Goal: Feedback & Contribution: Submit feedback/report problem

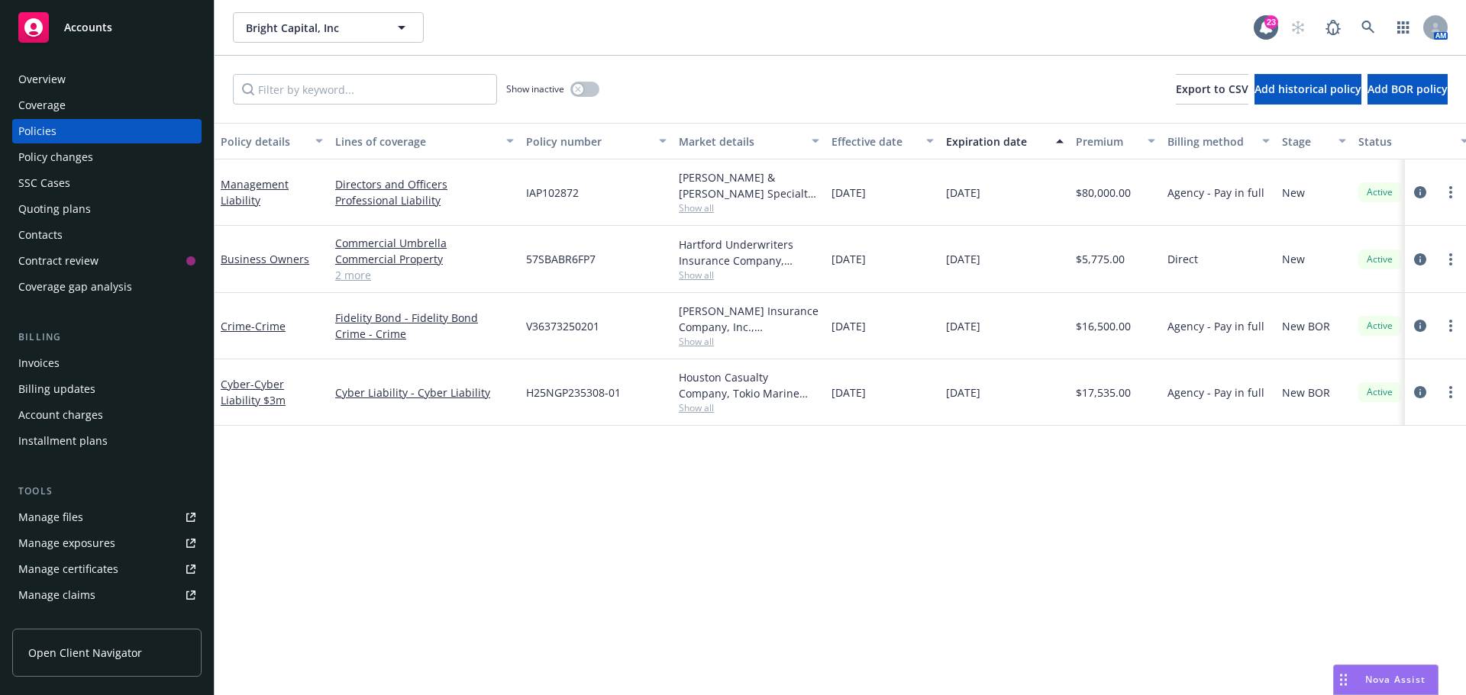
click at [965, 50] on div "Bright Capital, Inc Bright Capital, Inc 23 AM" at bounding box center [839, 27] width 1251 height 55
click at [925, 22] on div "Bright Capital, Inc Bright Capital, Inc" at bounding box center [743, 27] width 1021 height 31
click at [1367, 26] on icon at bounding box center [1368, 28] width 14 height 14
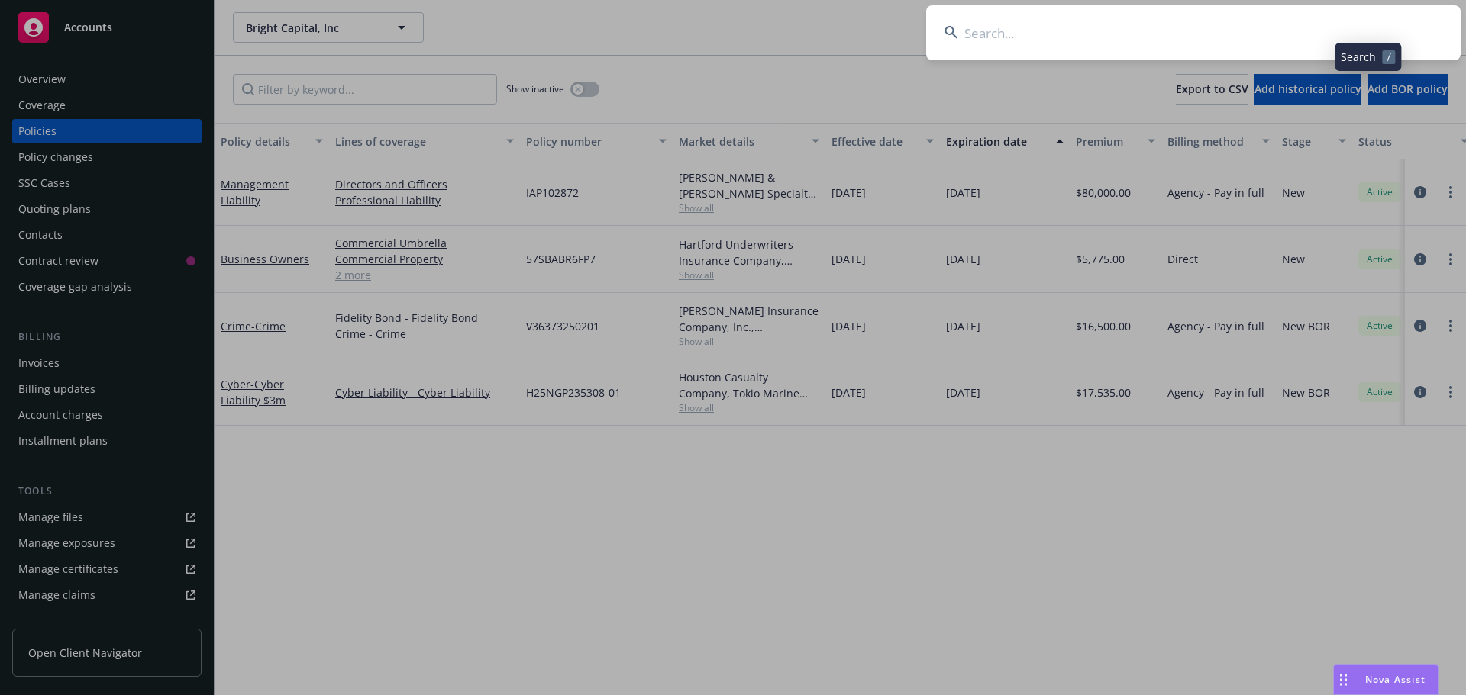
click at [1290, 33] on input at bounding box center [1193, 32] width 534 height 55
type input "bestow"
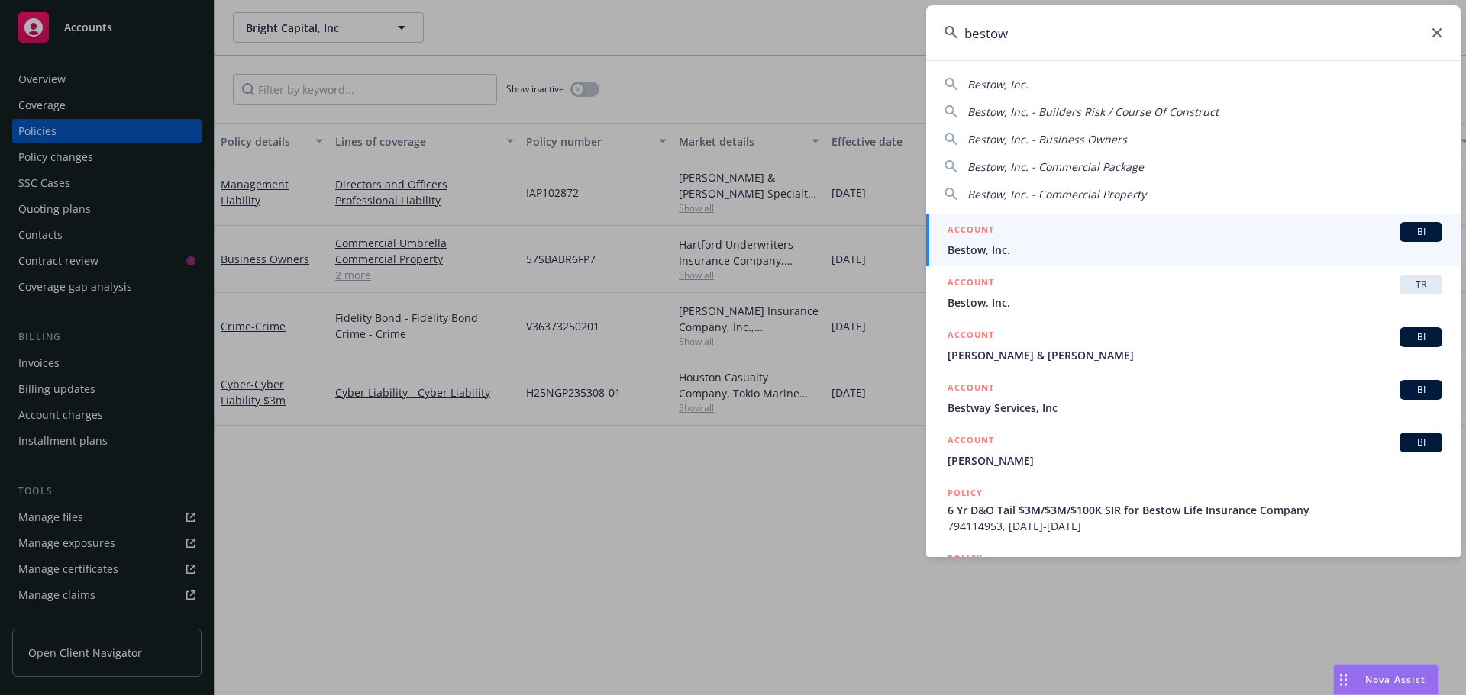
click at [1393, 244] on span "Bestow, Inc." at bounding box center [1194, 250] width 495 height 16
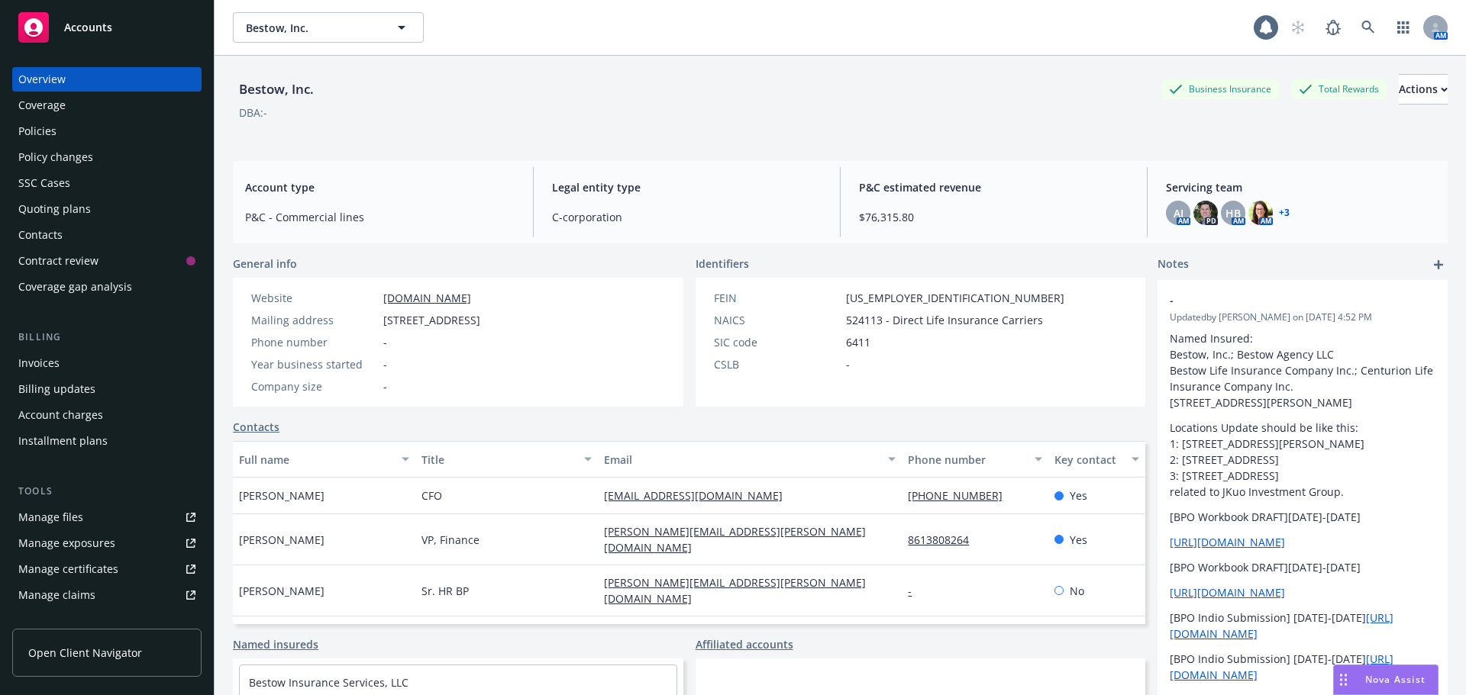
click at [596, 149] on div "Bestow, Inc. Business Insurance Total Rewards Actions DBA: - Account type P&C -…" at bounding box center [840, 394] width 1214 height 677
click at [69, 127] on div "Policies" at bounding box center [106, 131] width 177 height 24
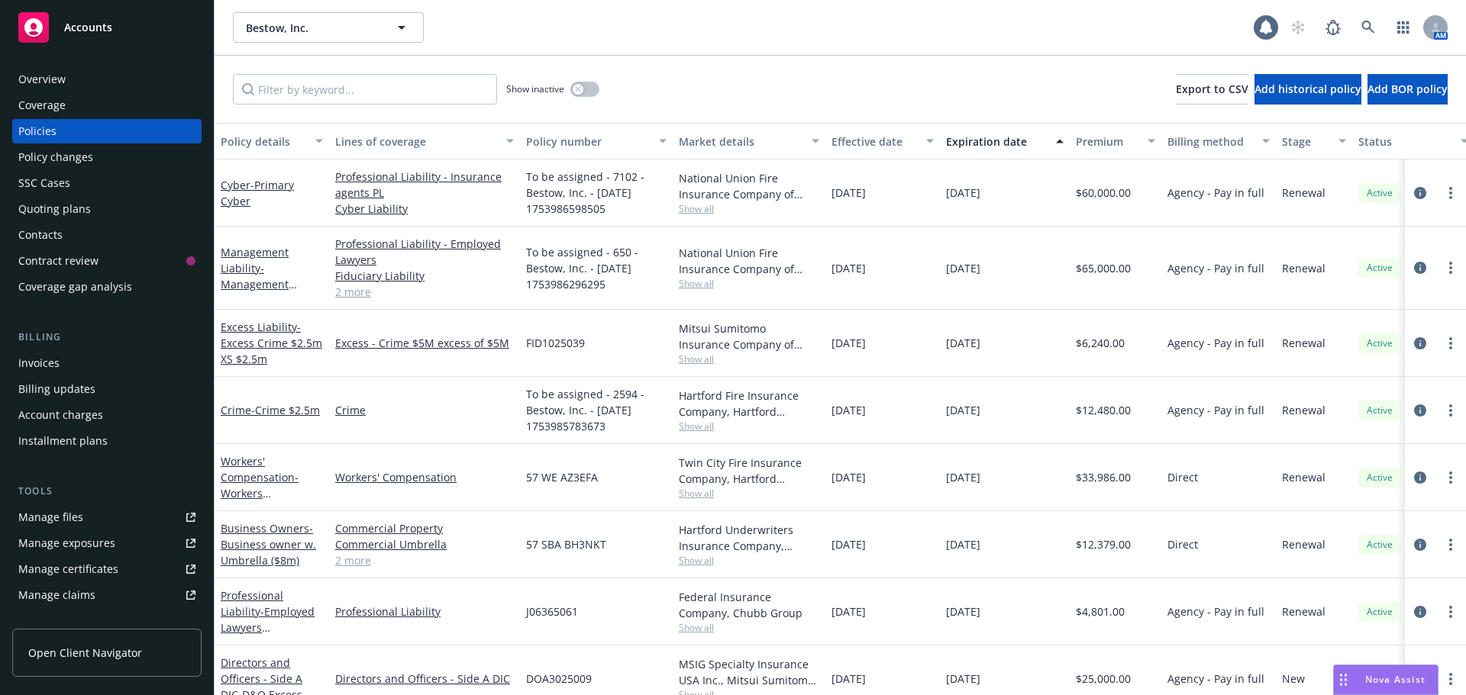
click at [684, 68] on div "Show inactive Export to CSV Add historical policy Add BOR policy" at bounding box center [839, 89] width 1251 height 67
click at [763, 97] on div "Show inactive Export to CSV Add historical policy Add BOR policy" at bounding box center [839, 89] width 1251 height 67
click at [766, 60] on div "Show inactive Export to CSV Add historical policy Add BOR policy" at bounding box center [839, 89] width 1251 height 67
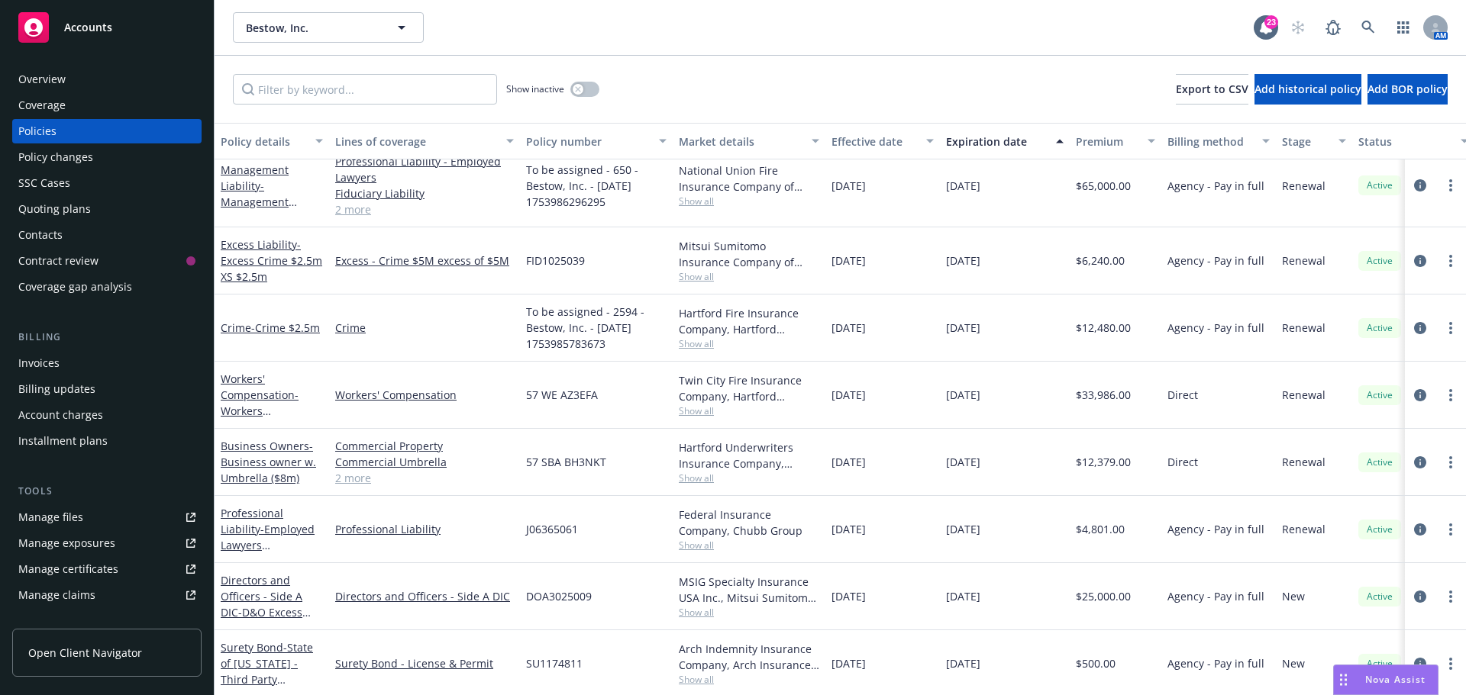
scroll to position [153, 0]
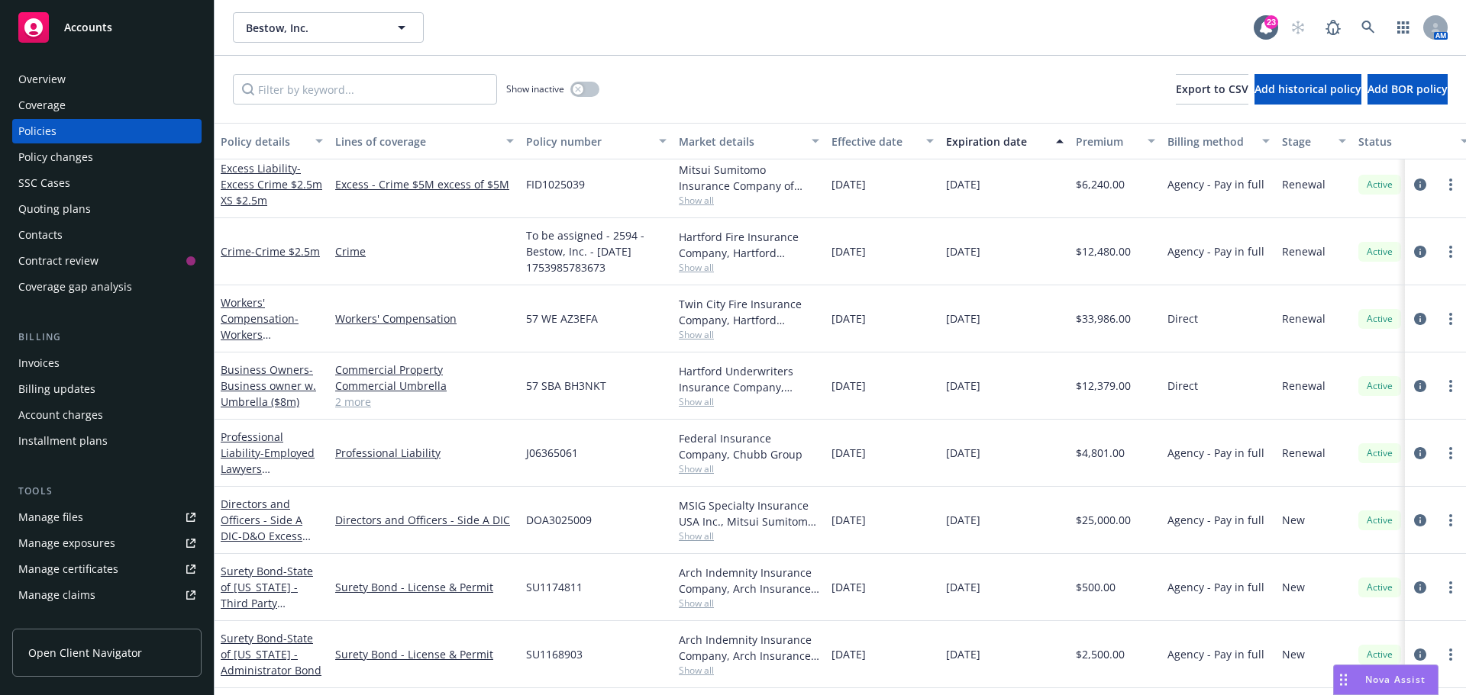
click at [244, 444] on div "Professional Liability - Employed Lawyers Professional Liability" at bounding box center [272, 453] width 102 height 48
click at [240, 437] on link "Professional Liability - Employed Lawyers Professional Liability" at bounding box center [268, 469] width 94 height 79
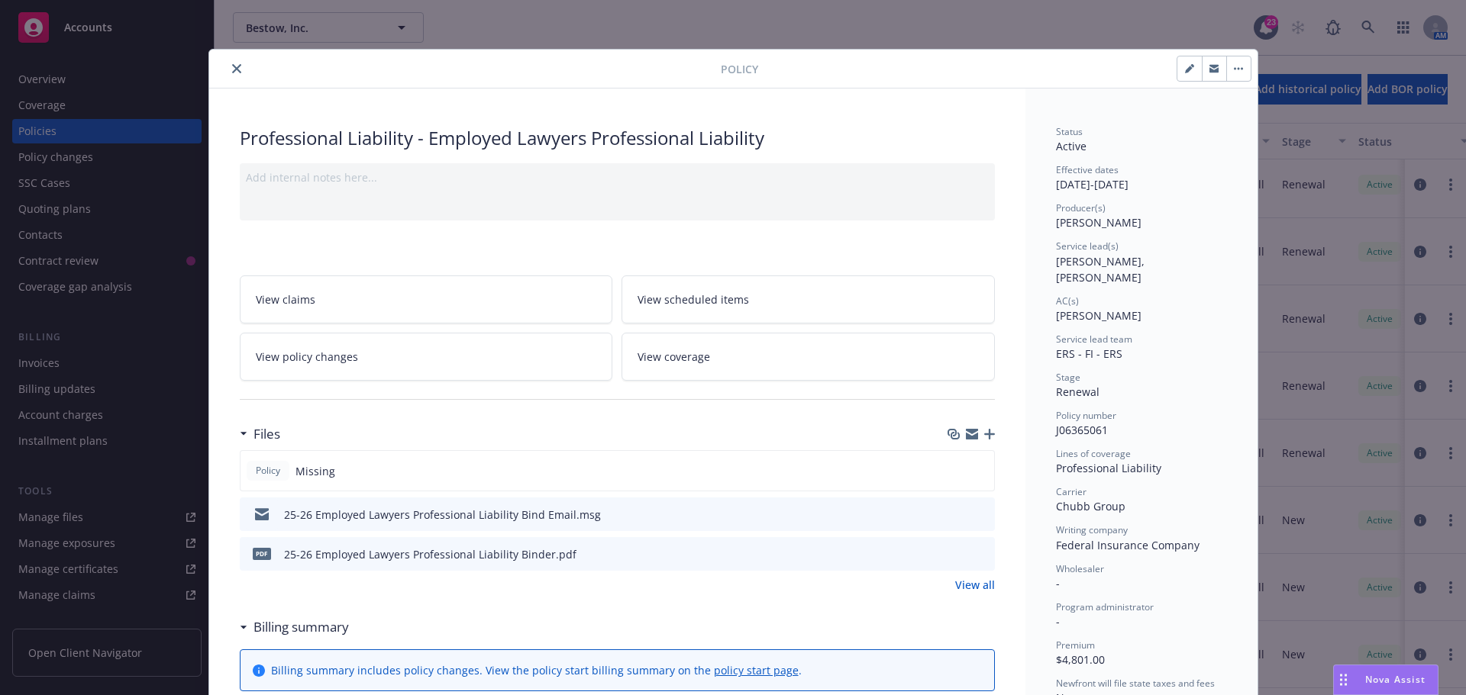
click at [978, 518] on icon "preview file" at bounding box center [980, 513] width 14 height 11
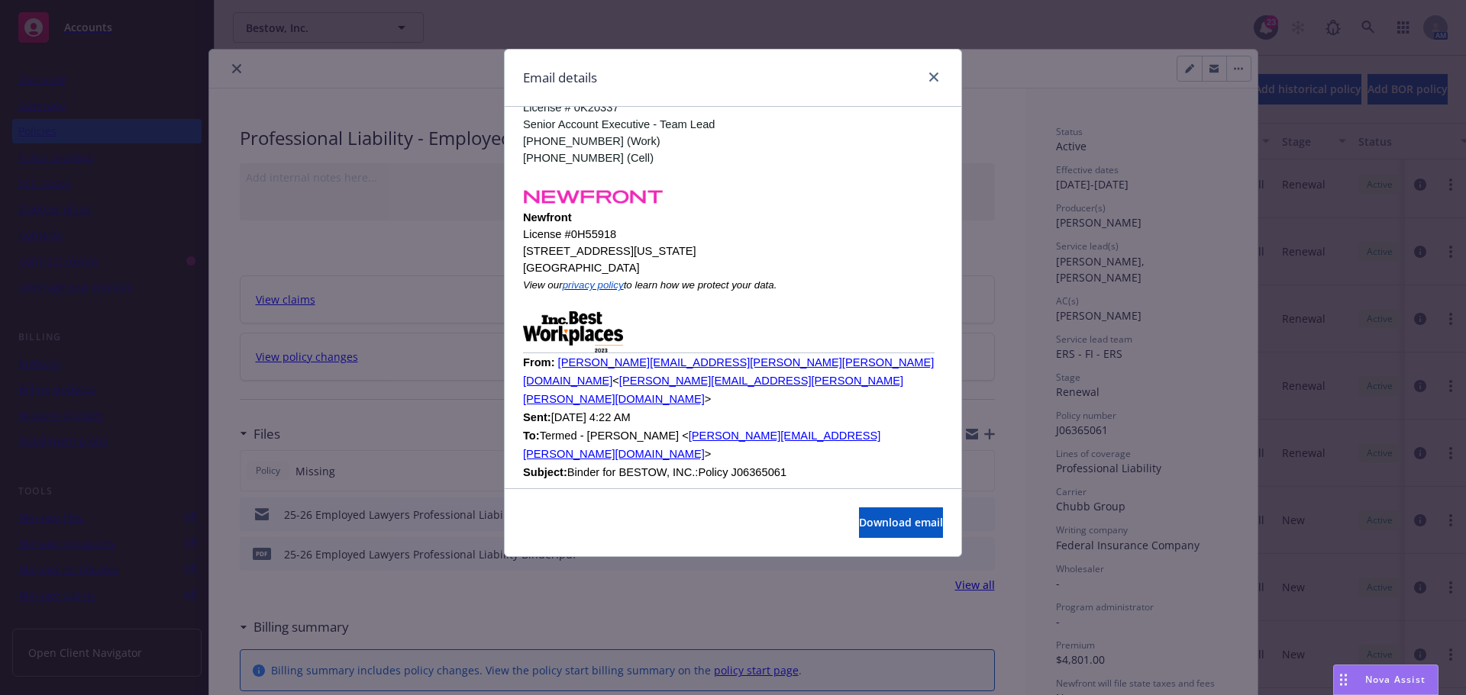
scroll to position [1093, 0]
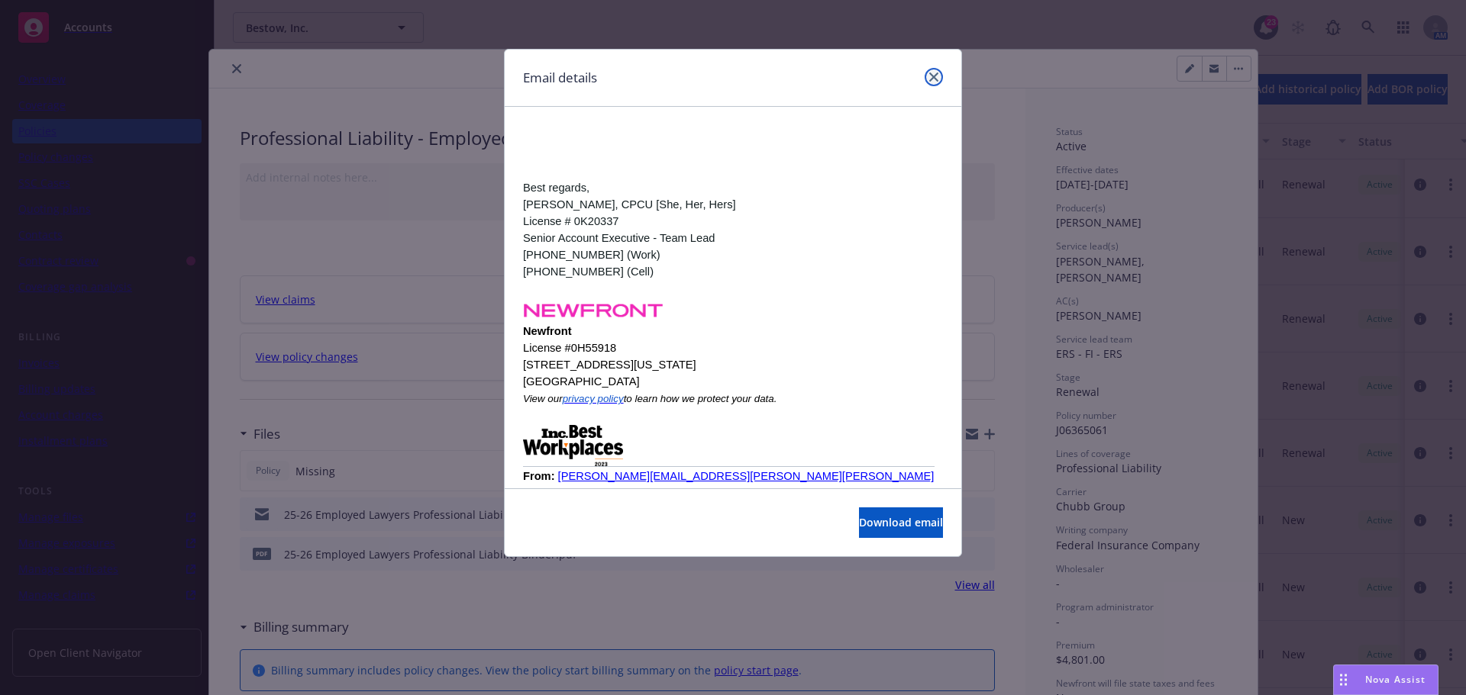
click at [940, 76] on link "close" at bounding box center [933, 77] width 18 height 18
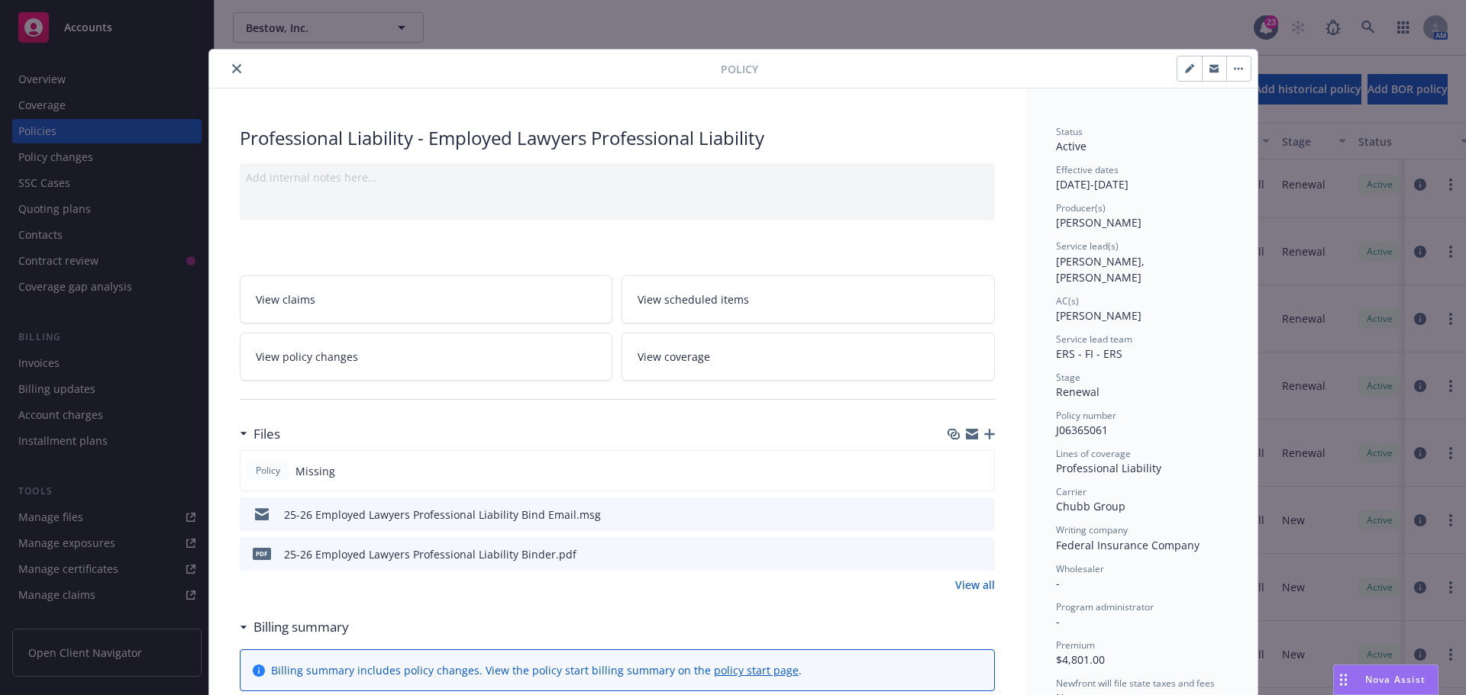
click at [236, 69] on button "close" at bounding box center [236, 69] width 18 height 18
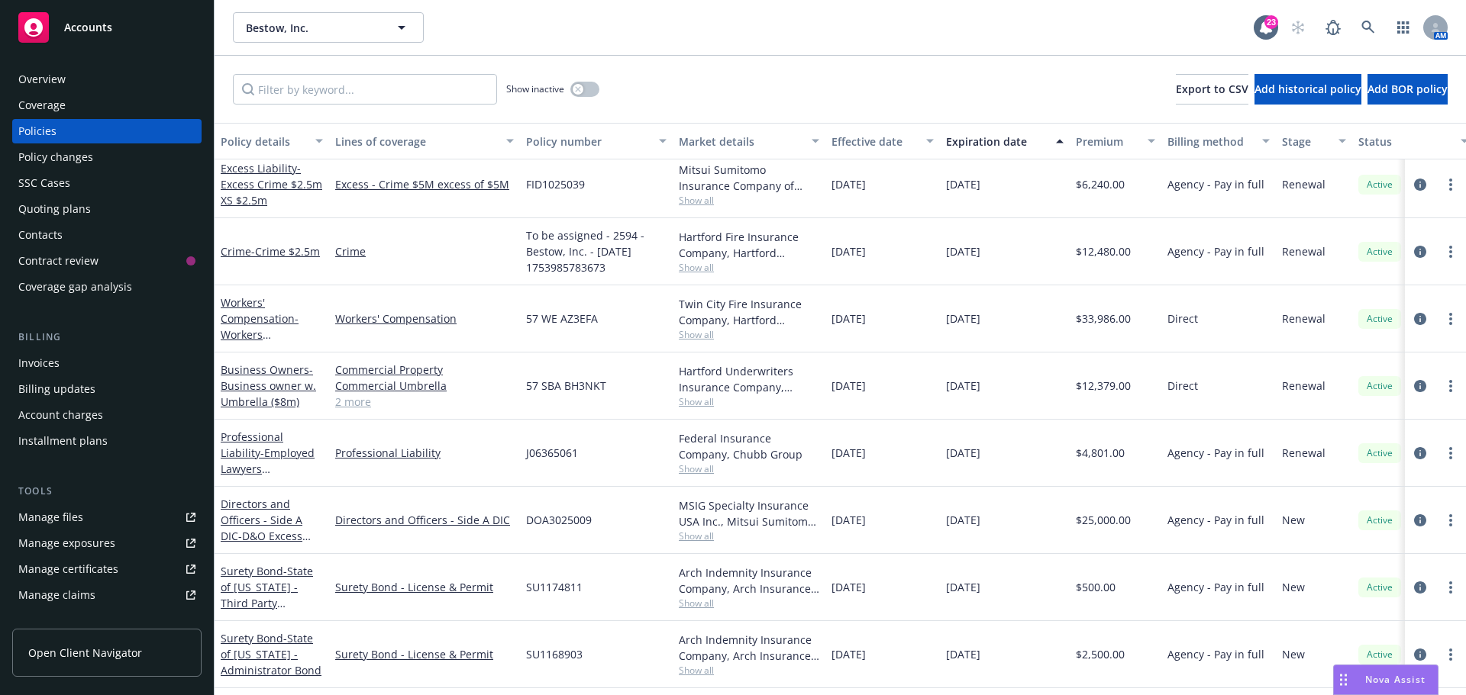
click at [547, 43] on div "Bestow, Inc. Bestow, Inc. 23 AM" at bounding box center [839, 27] width 1251 height 55
click at [585, 81] on div "Show inactive" at bounding box center [552, 89] width 93 height 31
click at [585, 86] on button "button" at bounding box center [584, 89] width 29 height 15
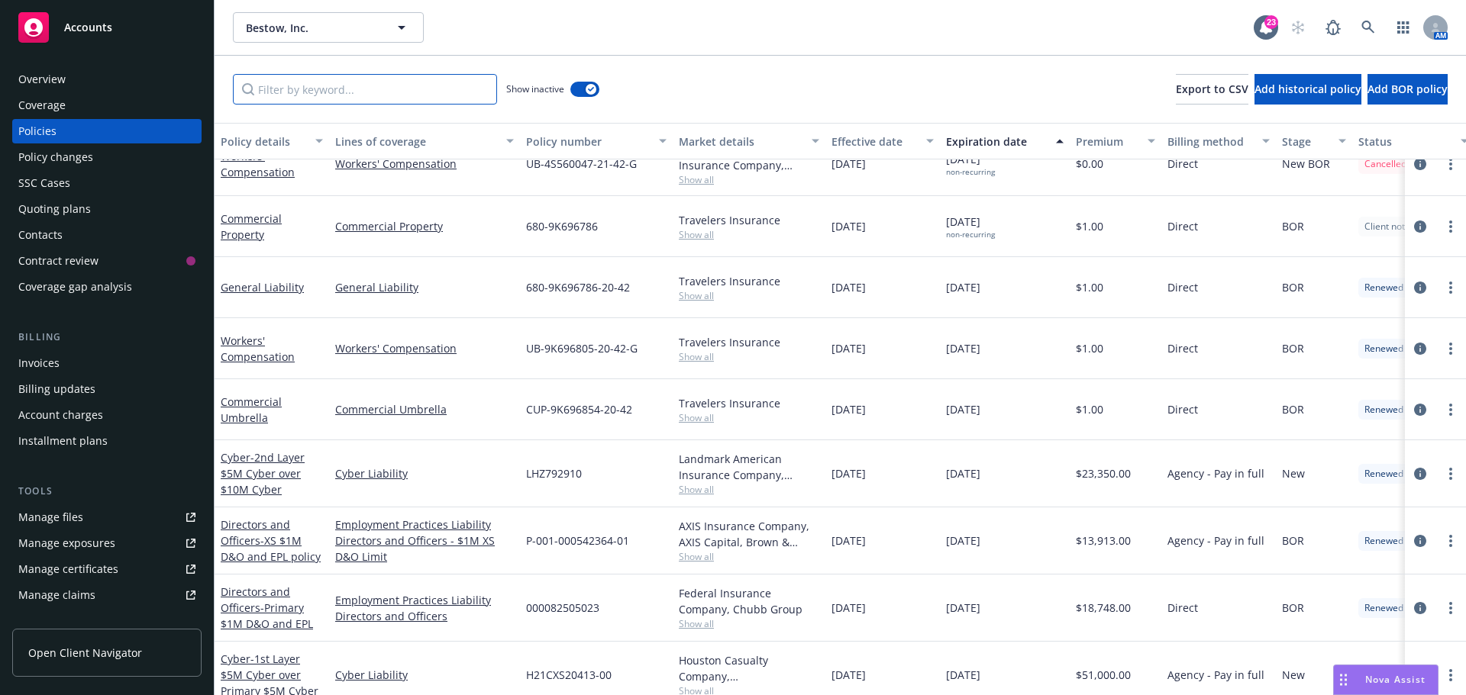
click at [419, 95] on input "Filter by keyword..." at bounding box center [365, 89] width 264 height 31
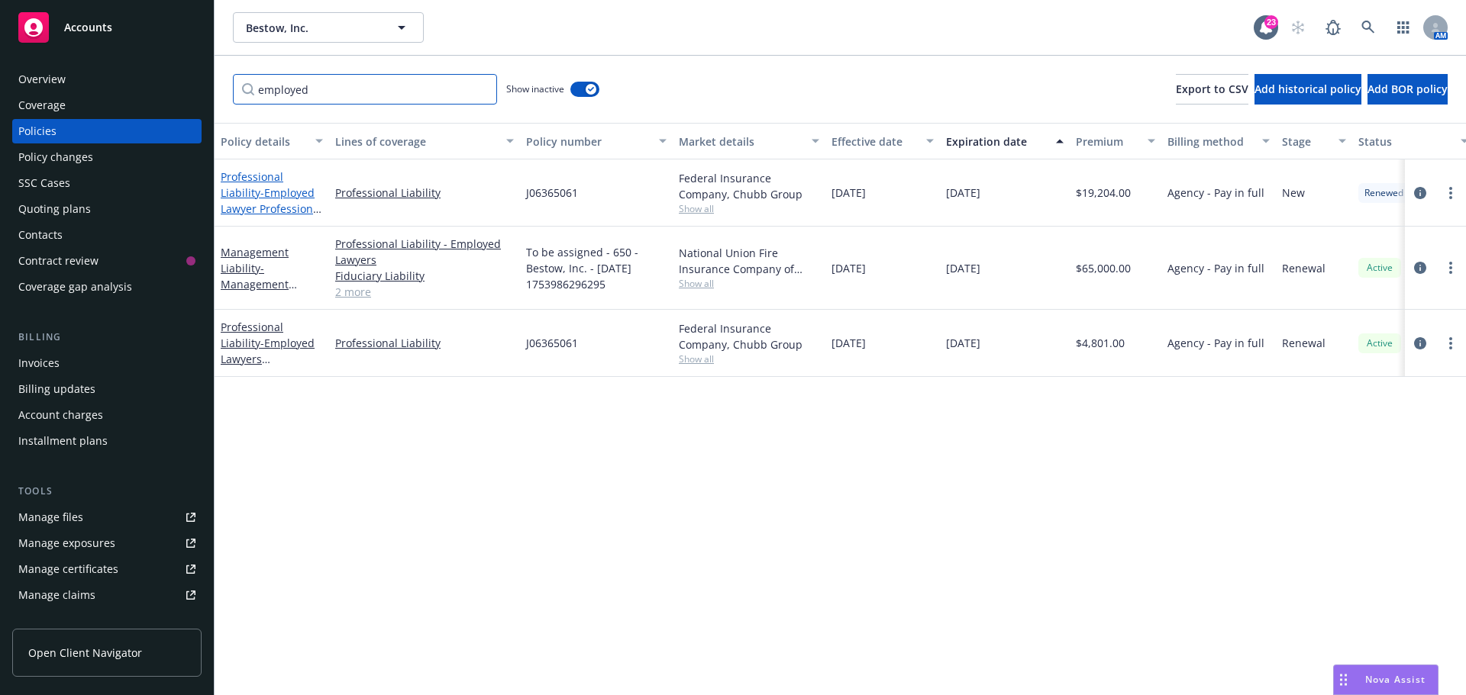
type input "employed"
click at [302, 173] on link "Professional Liability - Employed Lawyer Professional Liability" at bounding box center [272, 200] width 102 height 63
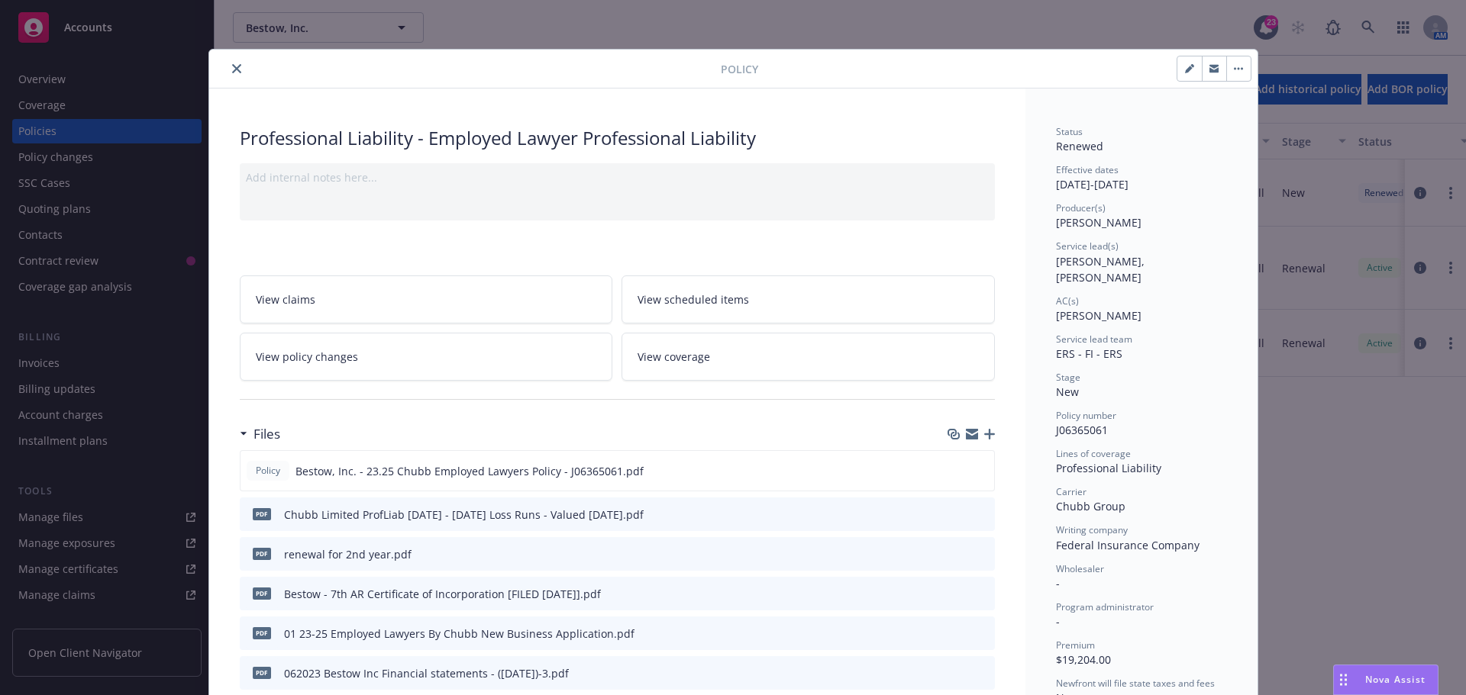
scroll to position [76, 0]
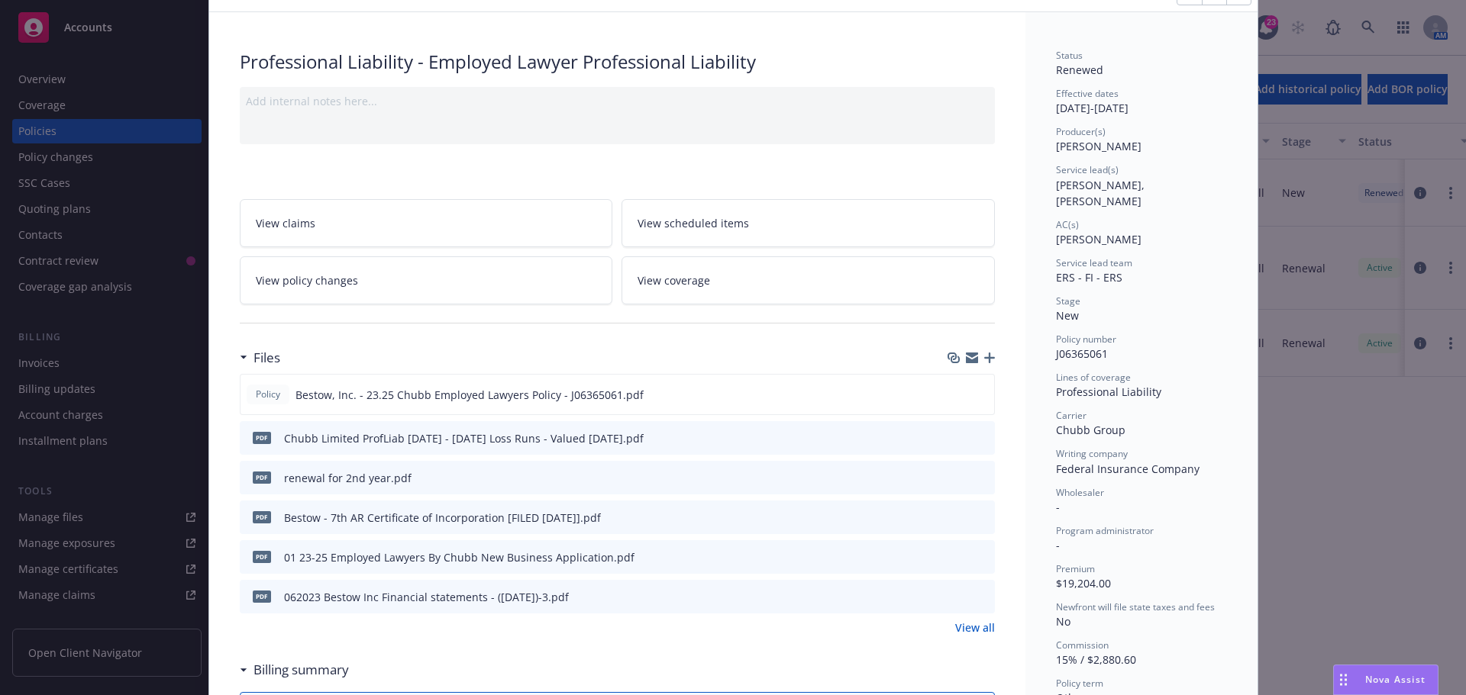
click at [965, 628] on link "View all" at bounding box center [975, 628] width 40 height 16
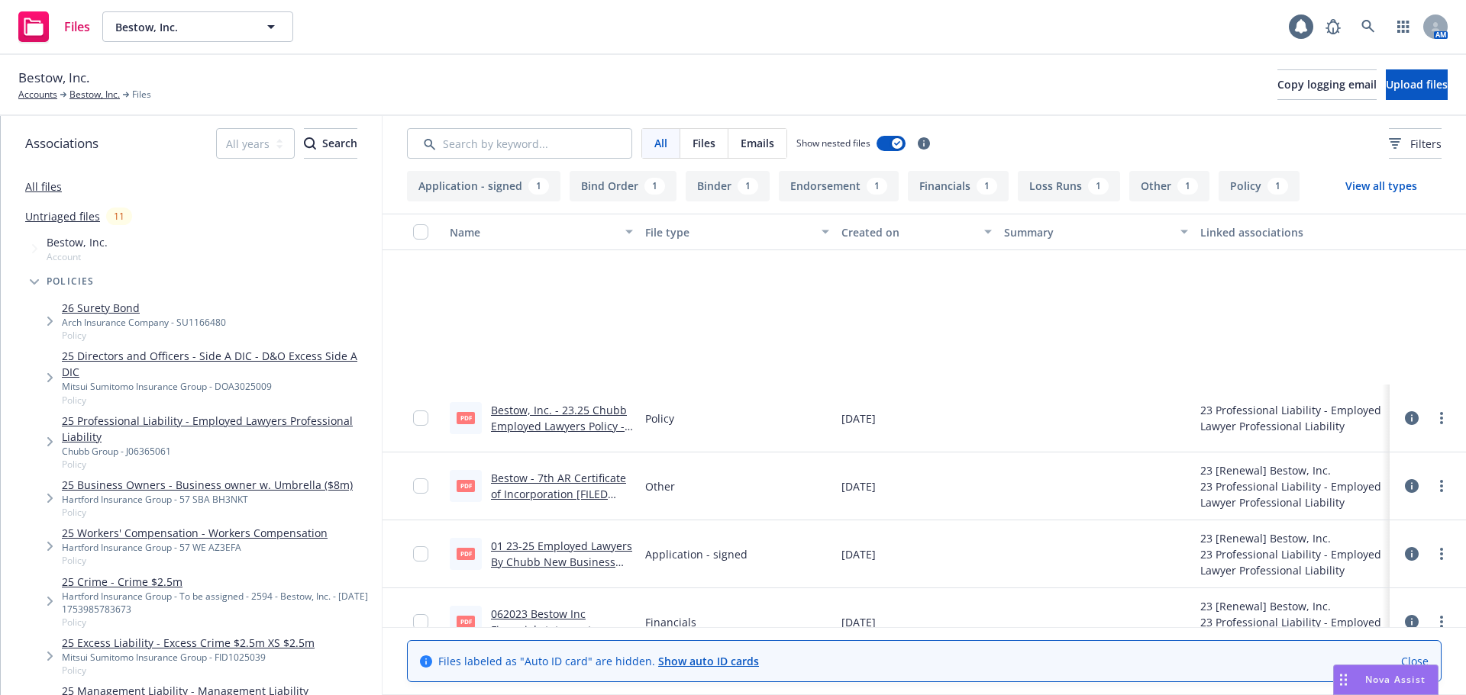
scroll to position [233, 0]
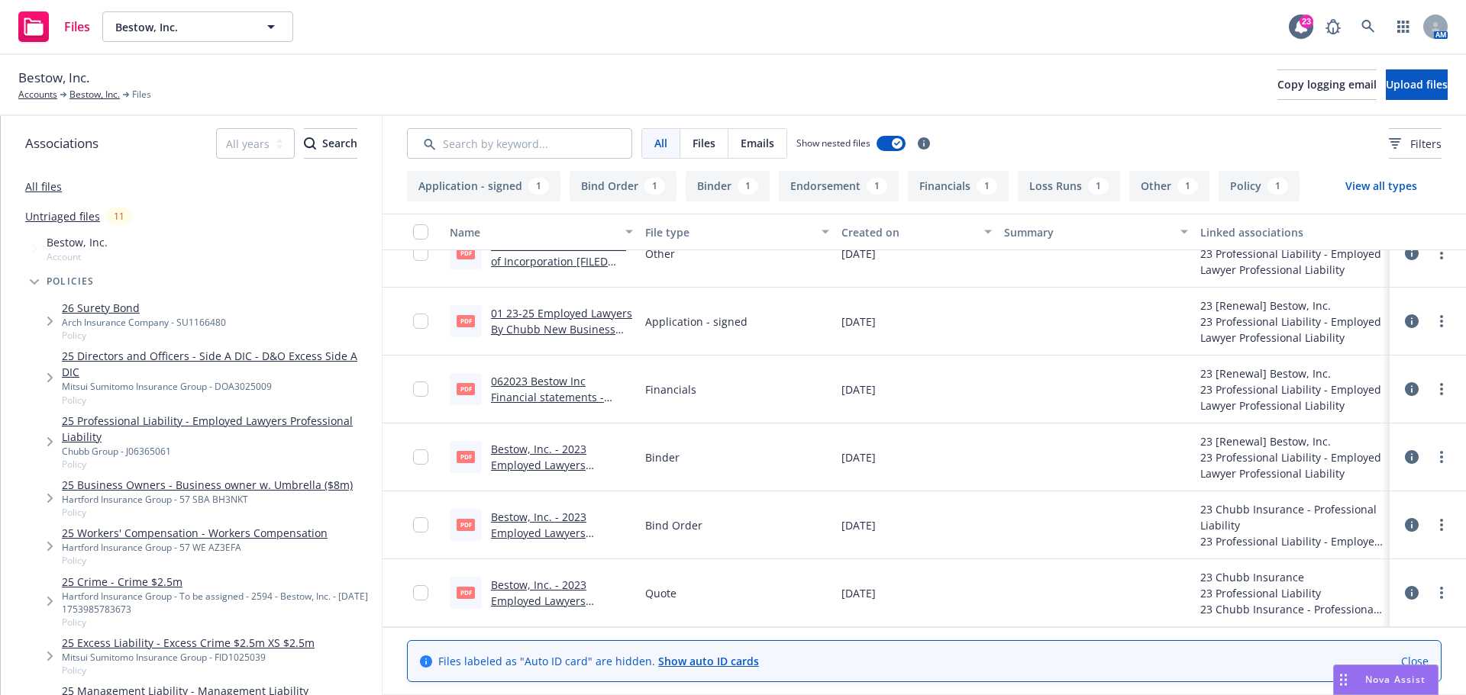
click at [528, 601] on link "Bestow, Inc. - 2023 Employed Lawyers Binder.pdf" at bounding box center [538, 601] width 95 height 47
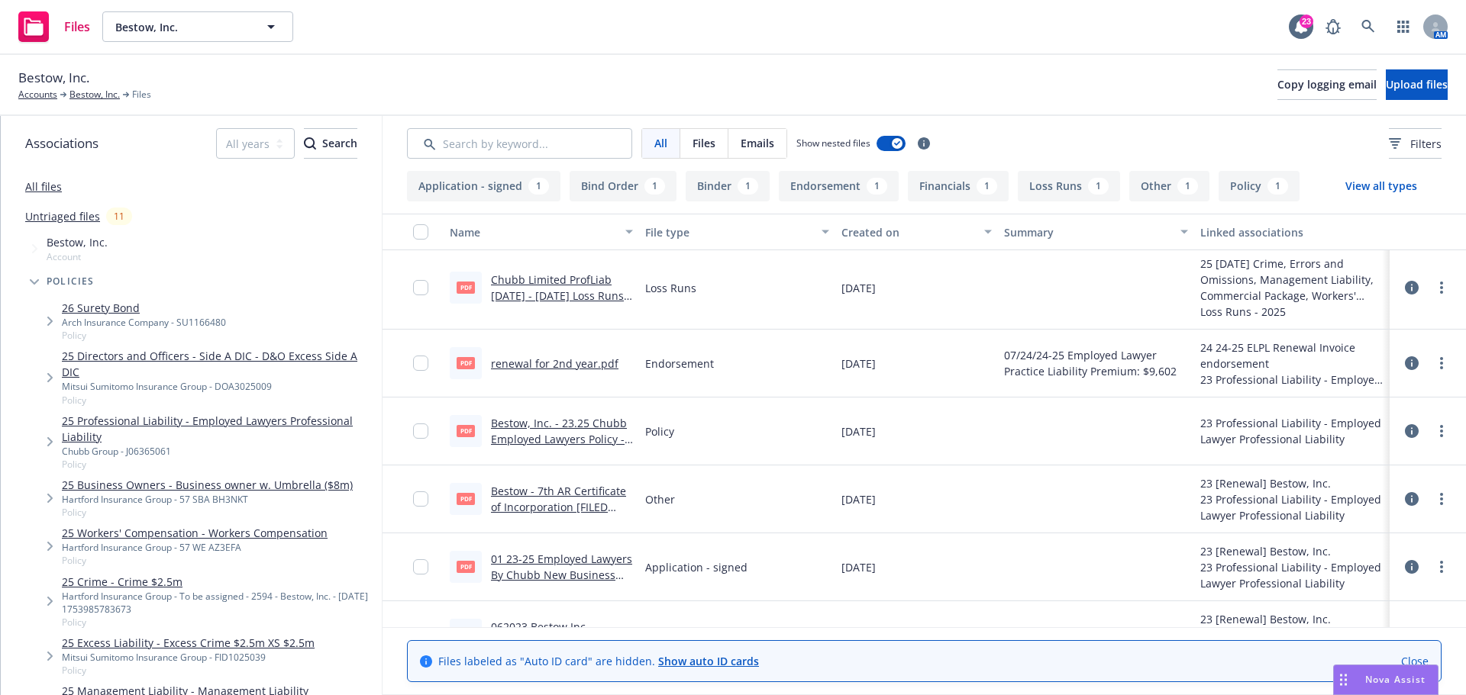
scroll to position [0, 0]
click at [682, 36] on div "Files Bestow, Inc. Bestow, Inc. 23 AM" at bounding box center [733, 27] width 1466 height 55
click at [84, 97] on link "Bestow, Inc." at bounding box center [94, 95] width 50 height 14
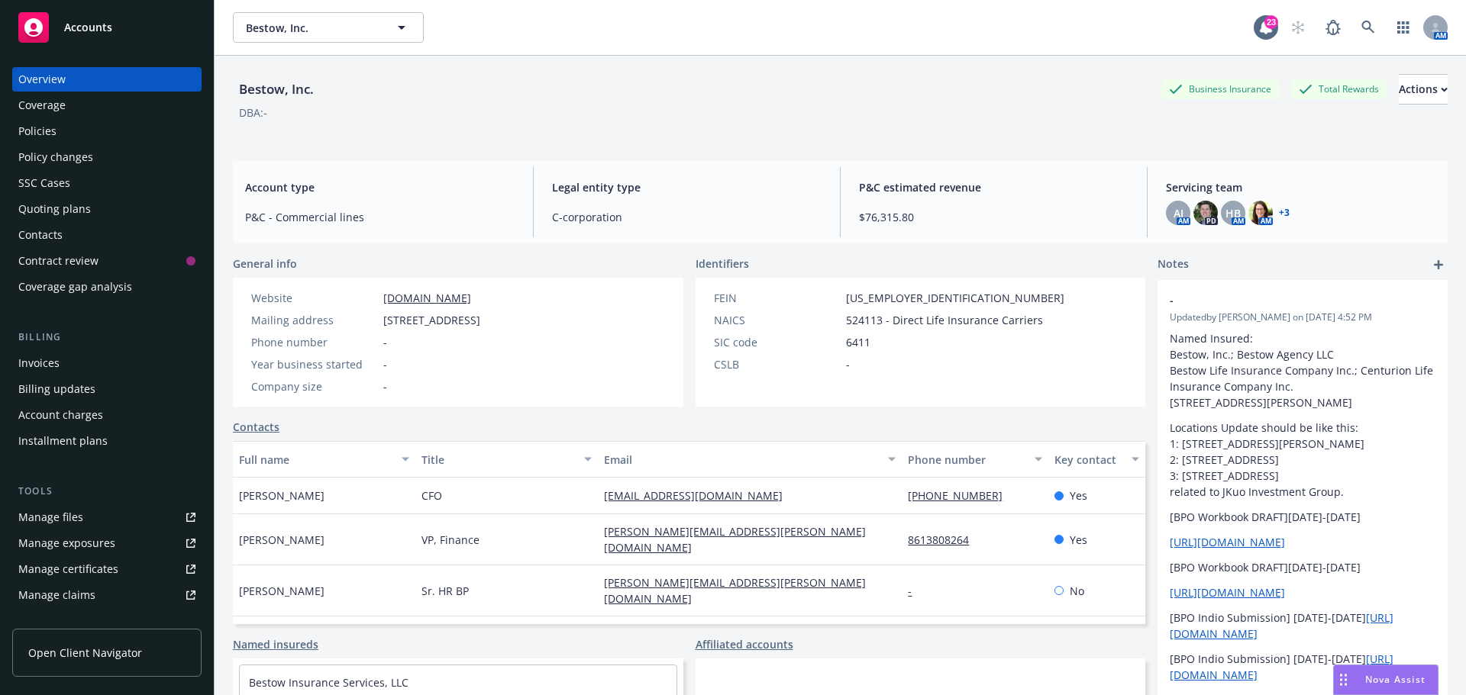
click at [53, 125] on div "Policies" at bounding box center [37, 131] width 38 height 24
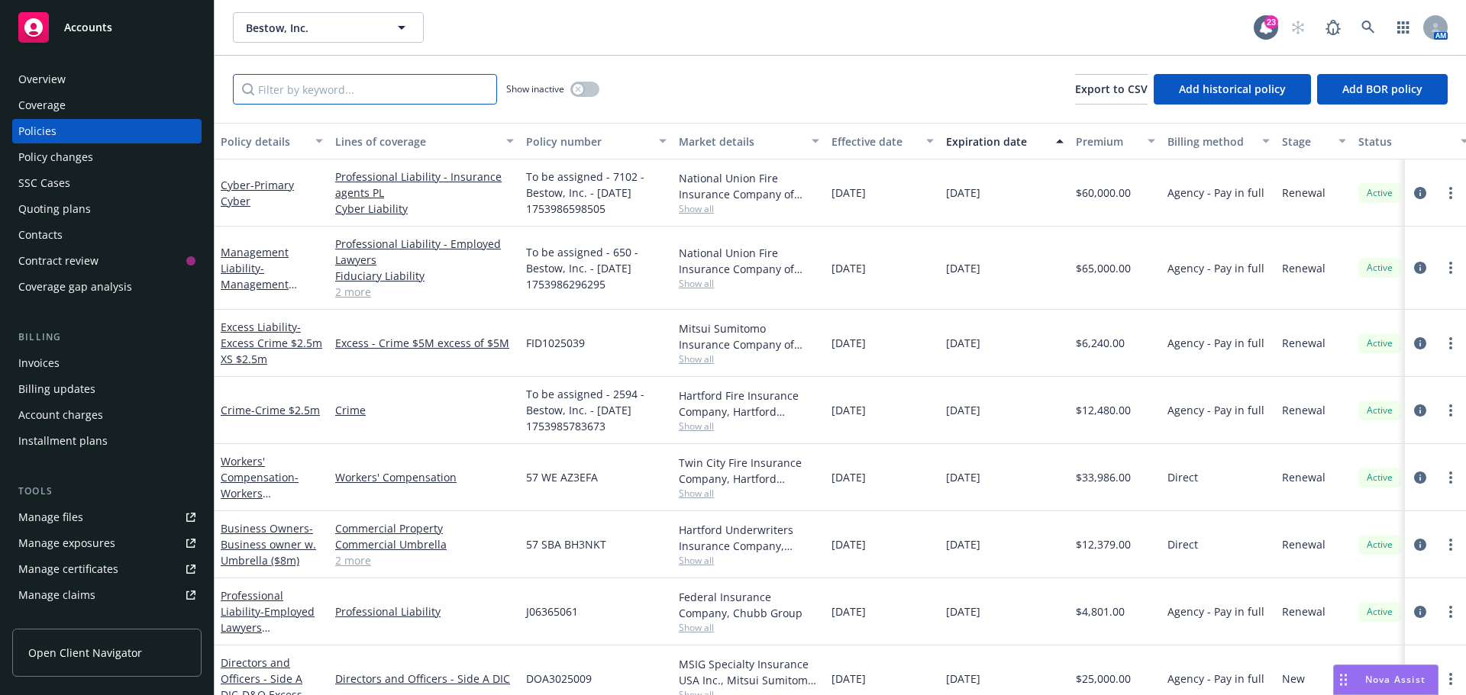
click at [405, 85] on input "Filter by keyword..." at bounding box center [365, 89] width 264 height 31
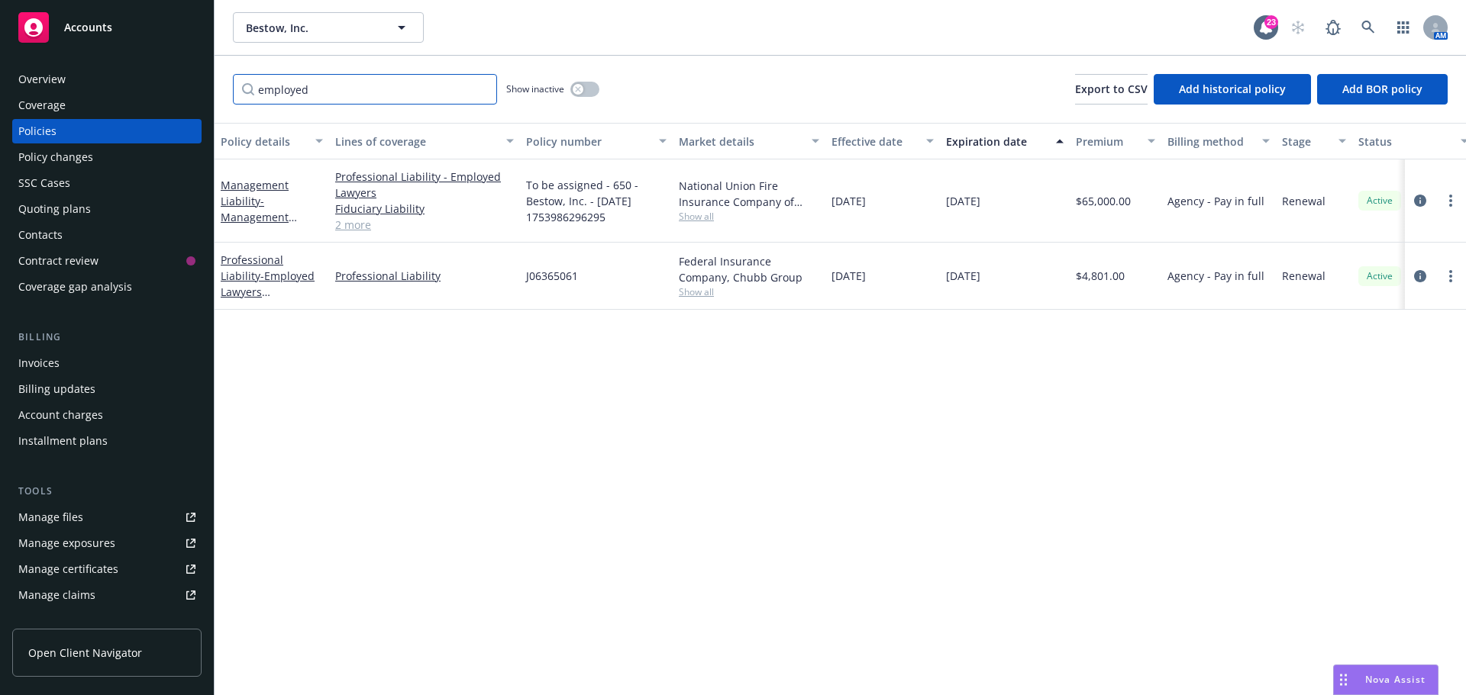
type input "employed"
click at [309, 292] on span "- Employed Lawyers Professional Liability" at bounding box center [268, 300] width 94 height 63
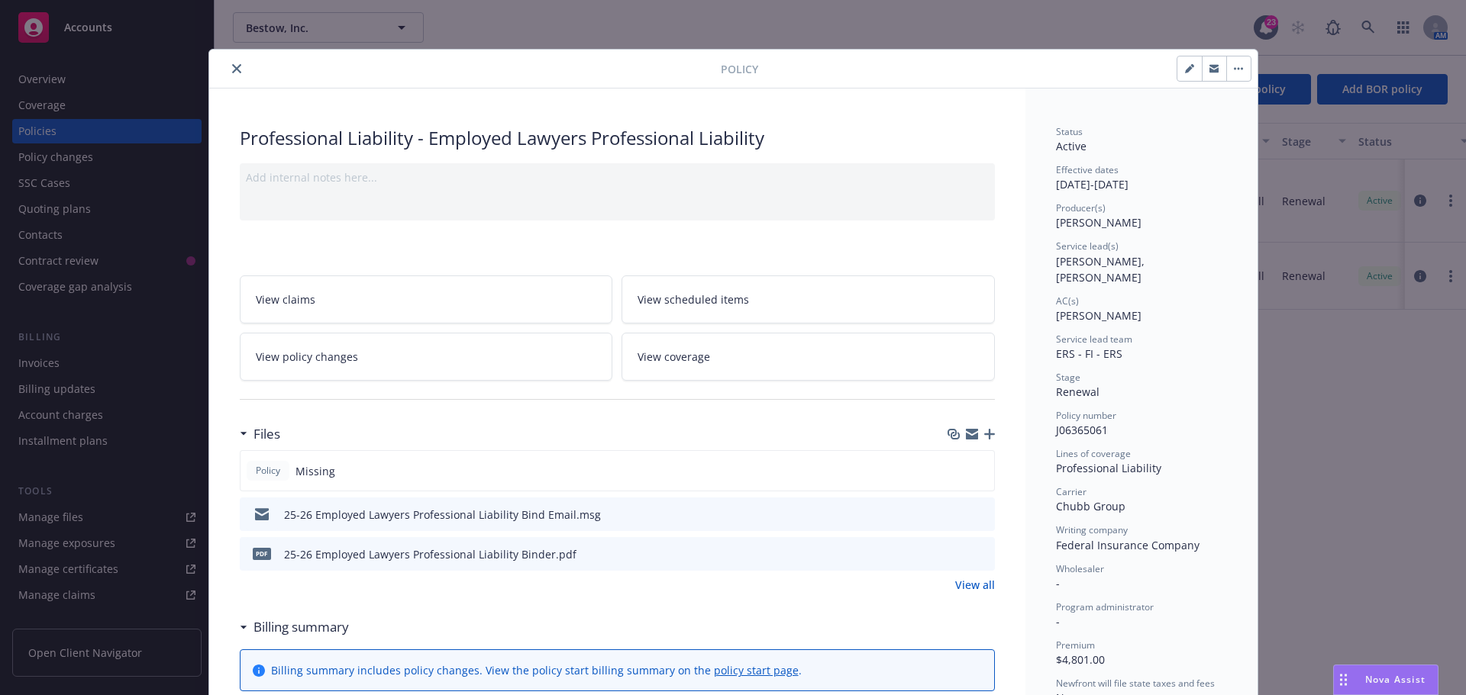
click at [973, 514] on icon "preview file" at bounding box center [980, 513] width 14 height 11
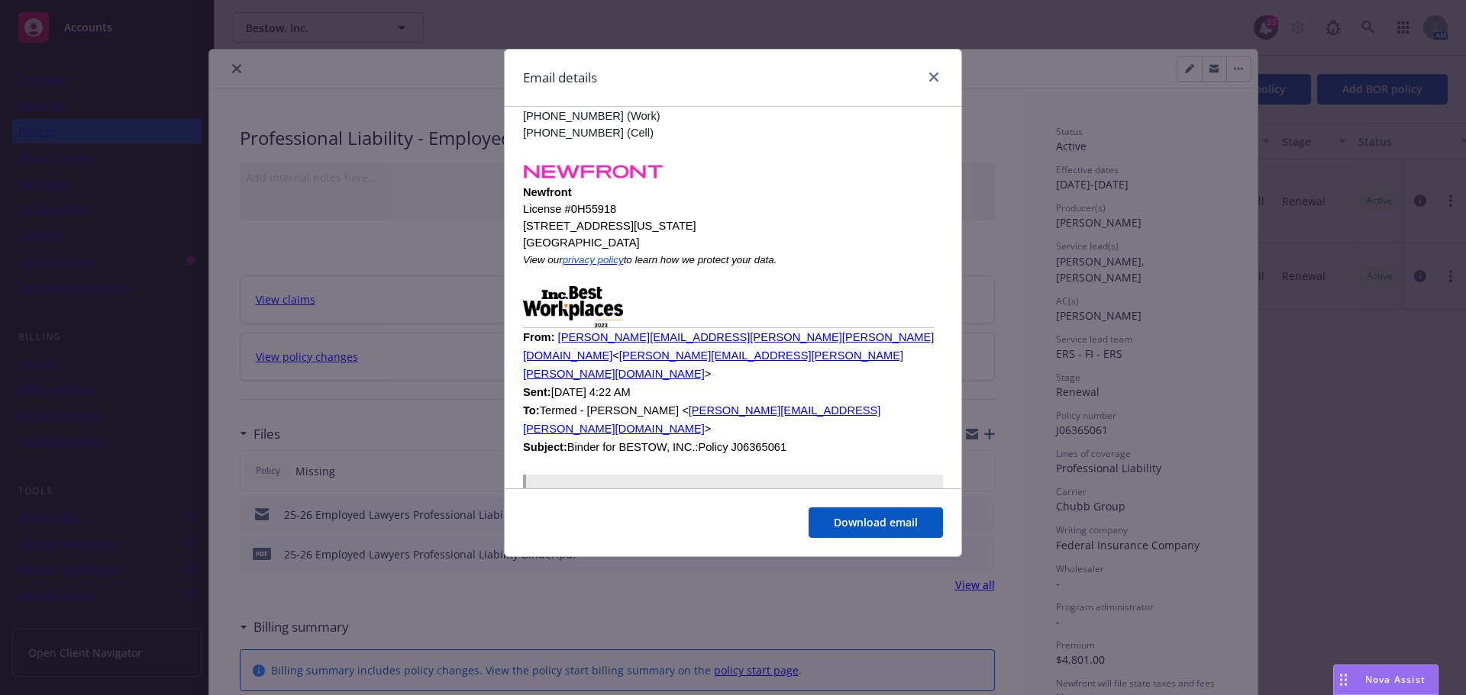
scroll to position [1169, 0]
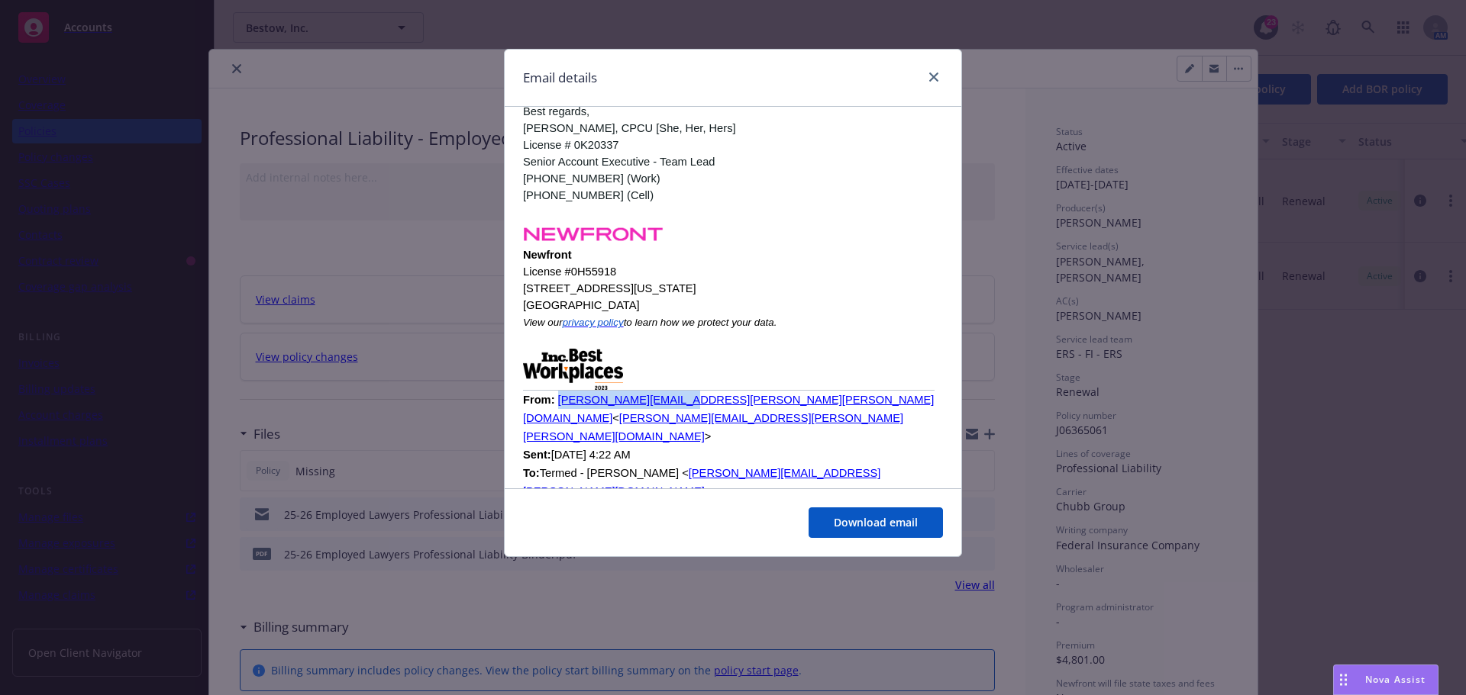
drag, startPoint x: 669, startPoint y: 346, endPoint x: 555, endPoint y: 353, distance: 114.0
click at [555, 391] on p "From: Sophia.Pino@Chubb.com < Sophia.Pino@Chubb.com > Sent: Tuesday, May 13, 20…" at bounding box center [733, 455] width 420 height 128
copy link "Sophia.Pino@Chubb.com"
click at [938, 79] on link "close" at bounding box center [933, 77] width 18 height 18
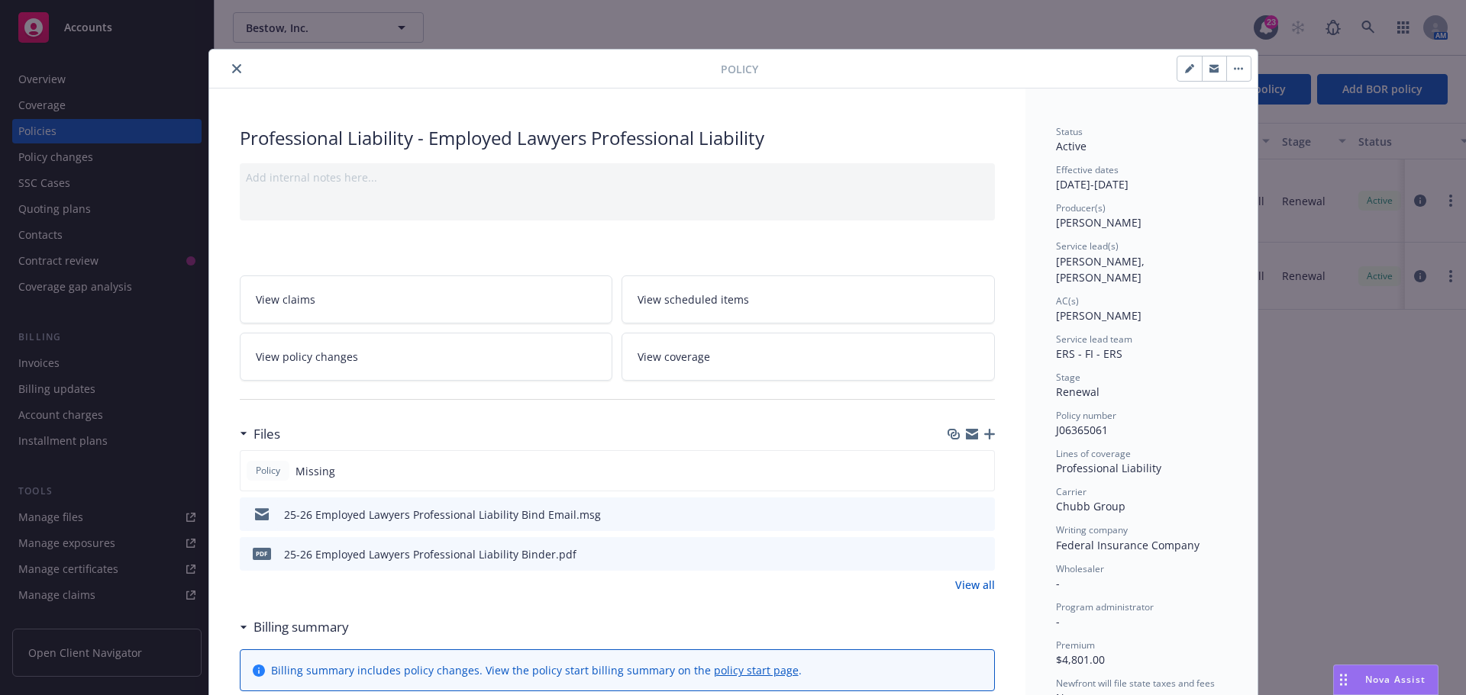
click at [984, 429] on icon "button" at bounding box center [989, 434] width 11 height 11
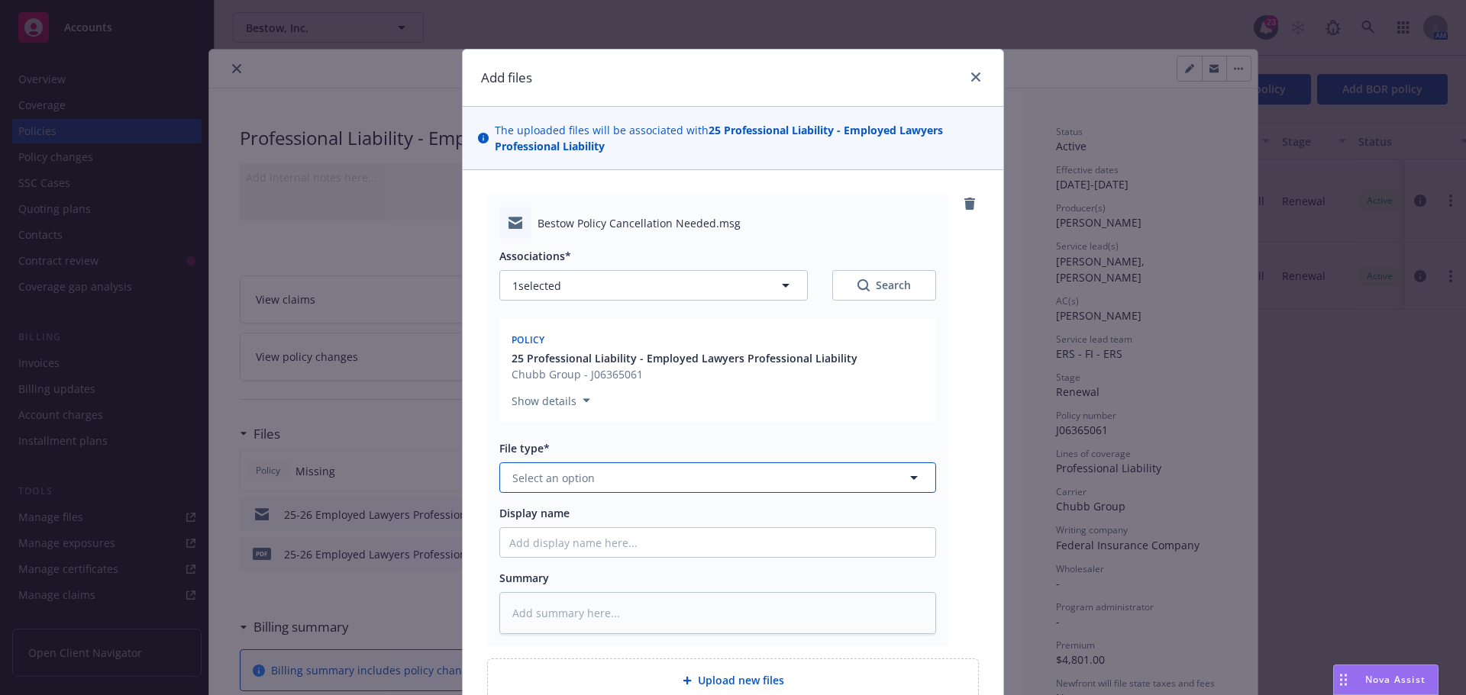
click at [624, 475] on button "Select an option" at bounding box center [717, 478] width 437 height 31
type input "cance"
click at [608, 556] on span "Notice of Cancellation" at bounding box center [573, 561] width 116 height 16
click at [561, 535] on input "Display name" at bounding box center [717, 542] width 435 height 29
type textarea "x"
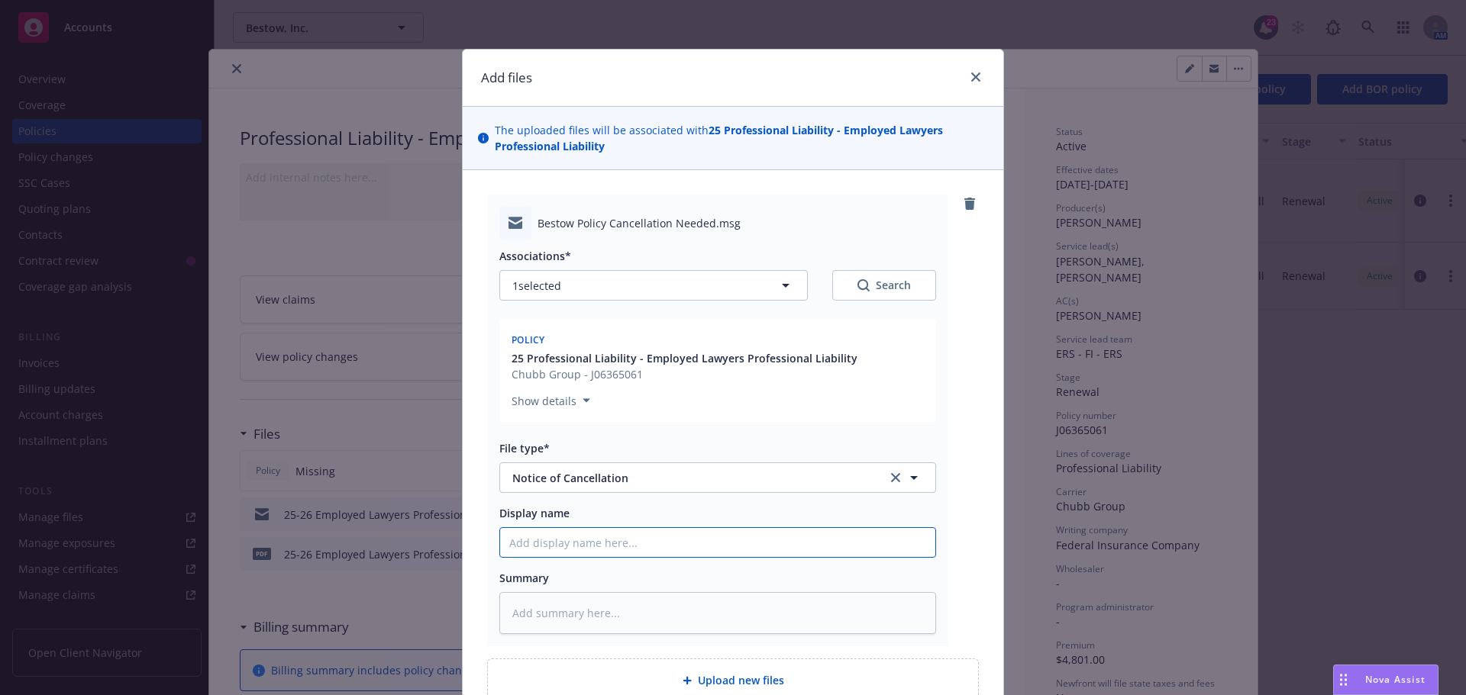
type input "2"
type textarea "x"
type input "25"
type textarea "x"
type input "25-"
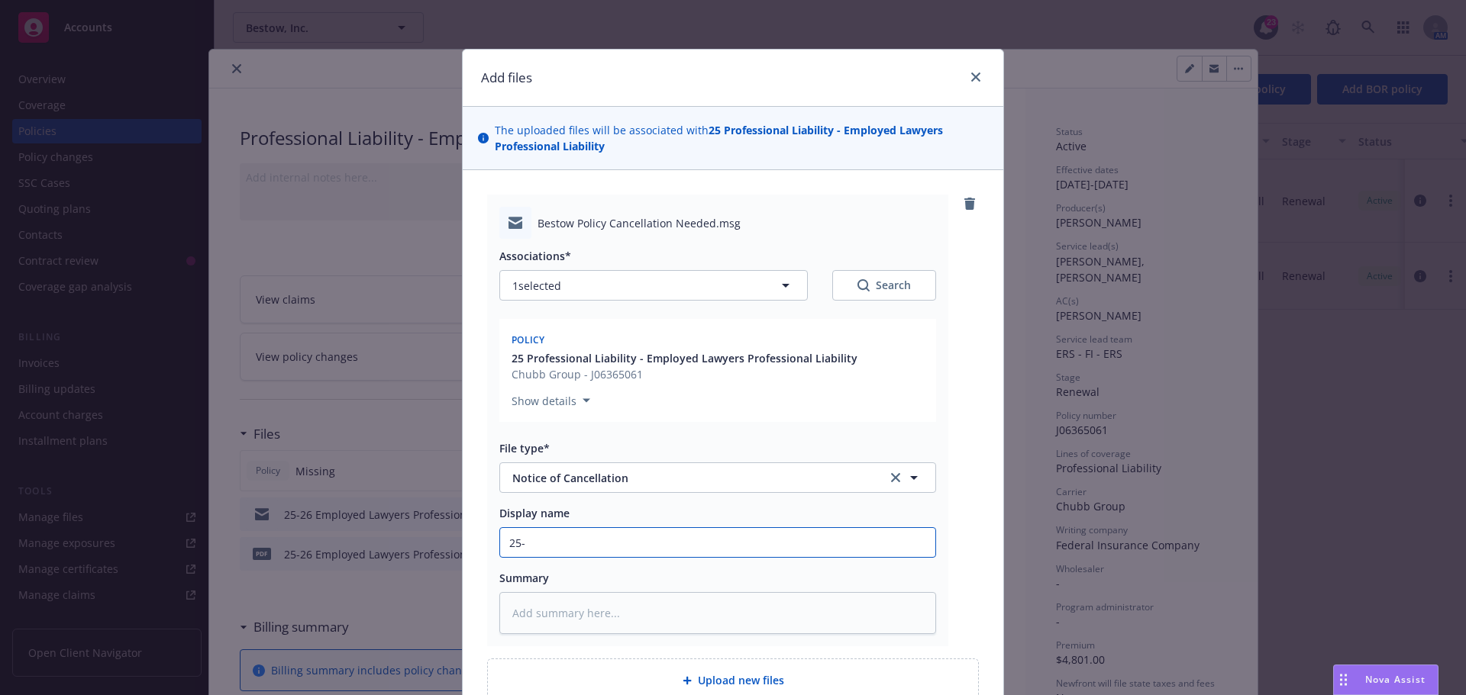
type textarea "x"
type input "25-2"
type textarea "x"
type input "25-26"
type textarea "x"
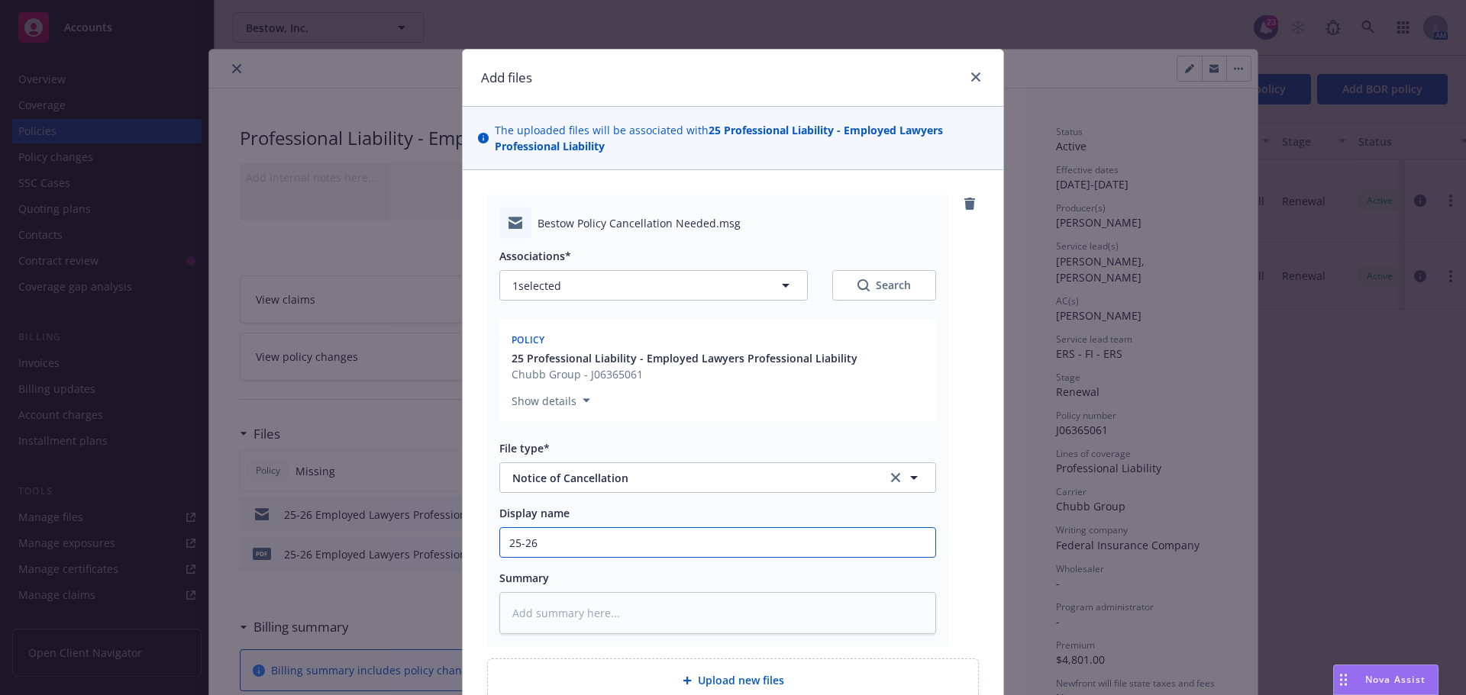
type input "25-26"
type textarea "x"
type input "25-26 re"
type textarea "x"
type input "25-26 req"
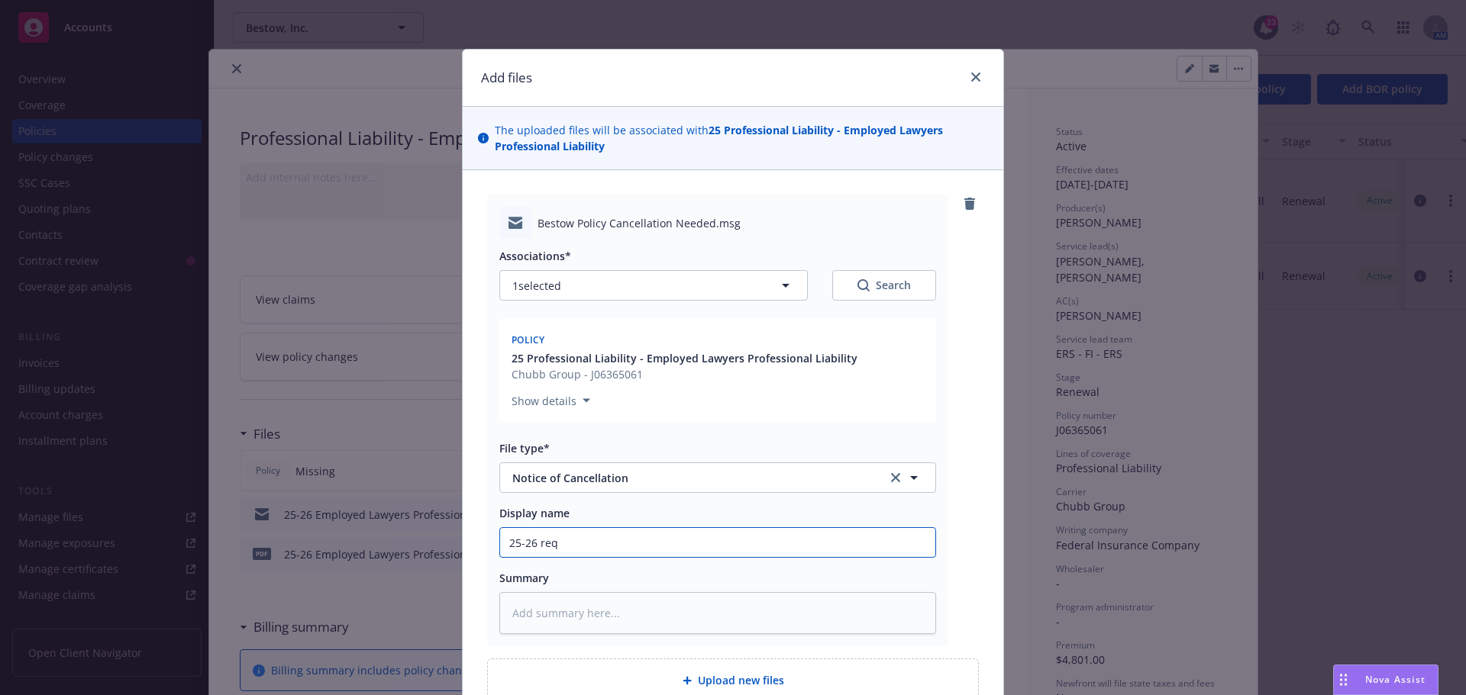
type textarea "x"
type input "25-26 requ"
type textarea "x"
type input "25-26 reque"
type textarea "x"
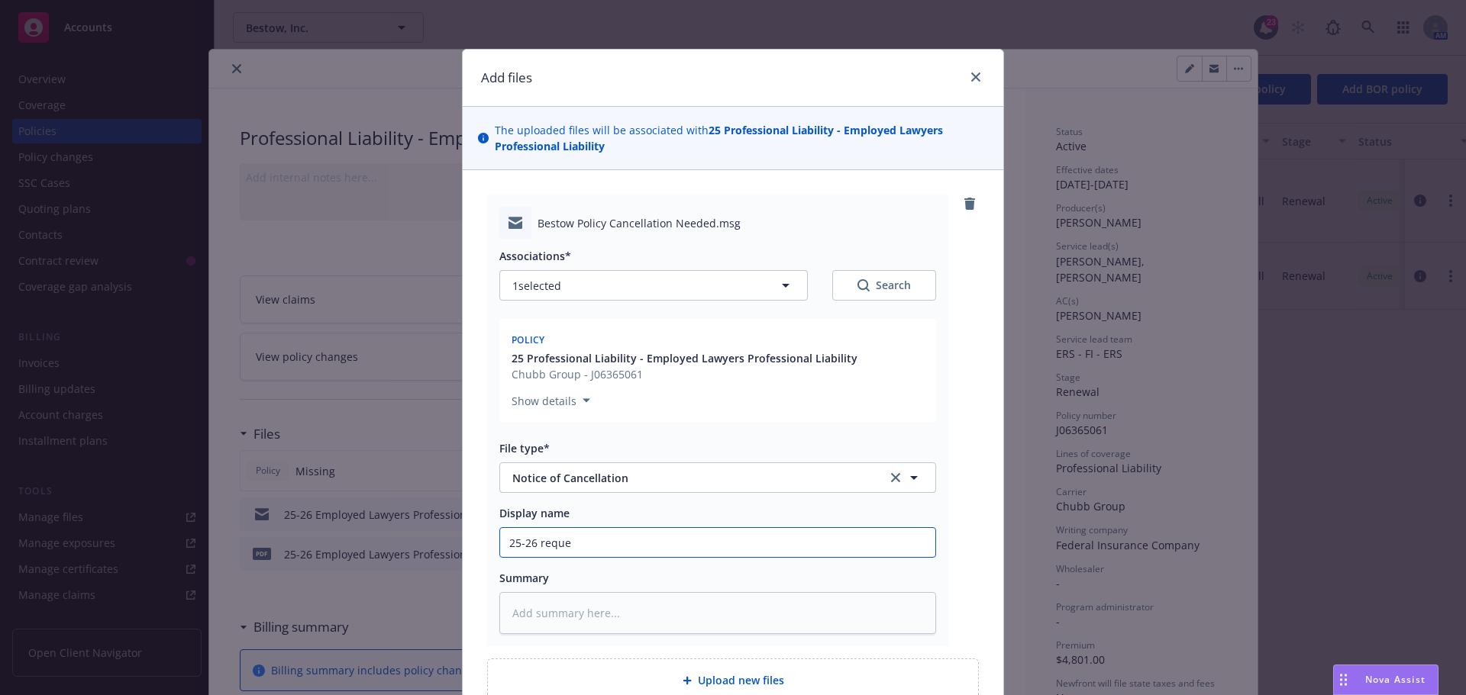
type input "25-26 reques"
type textarea "x"
type input "25-26 request"
type textarea "x"
type input "25-26 request"
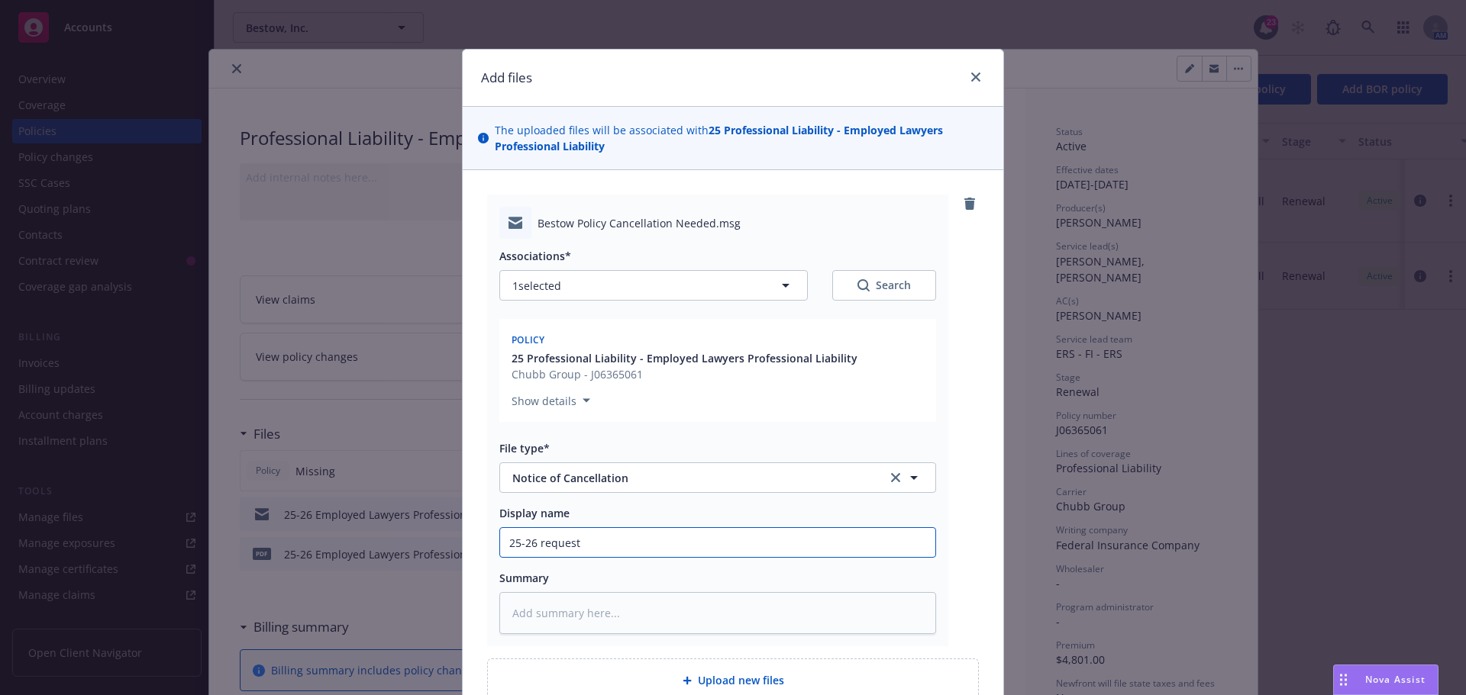
type textarea "x"
type input "25-26 request f"
type textarea "x"
type input "25-26 request for"
type textarea "x"
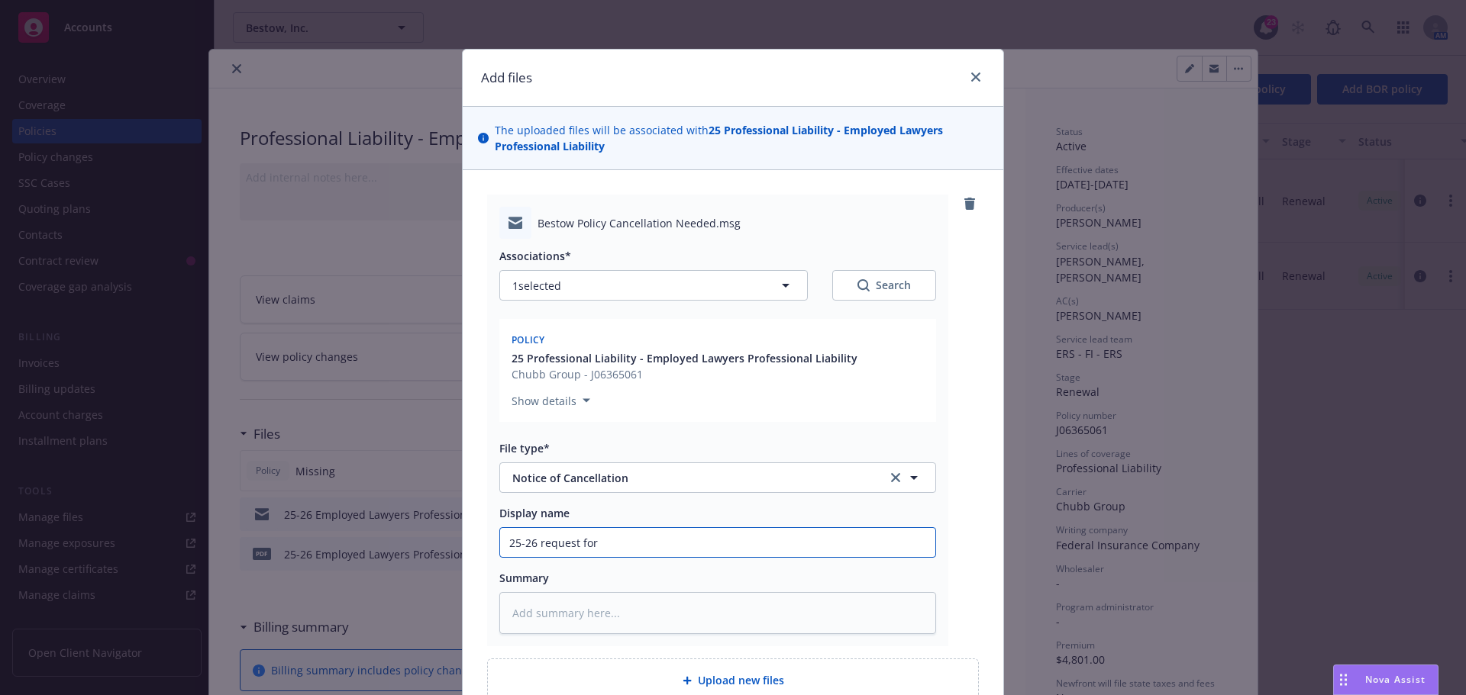
type input "25-26 request for"
type textarea "x"
type input "25-26 request for c"
type textarea "x"
type input "25-26 request for ca"
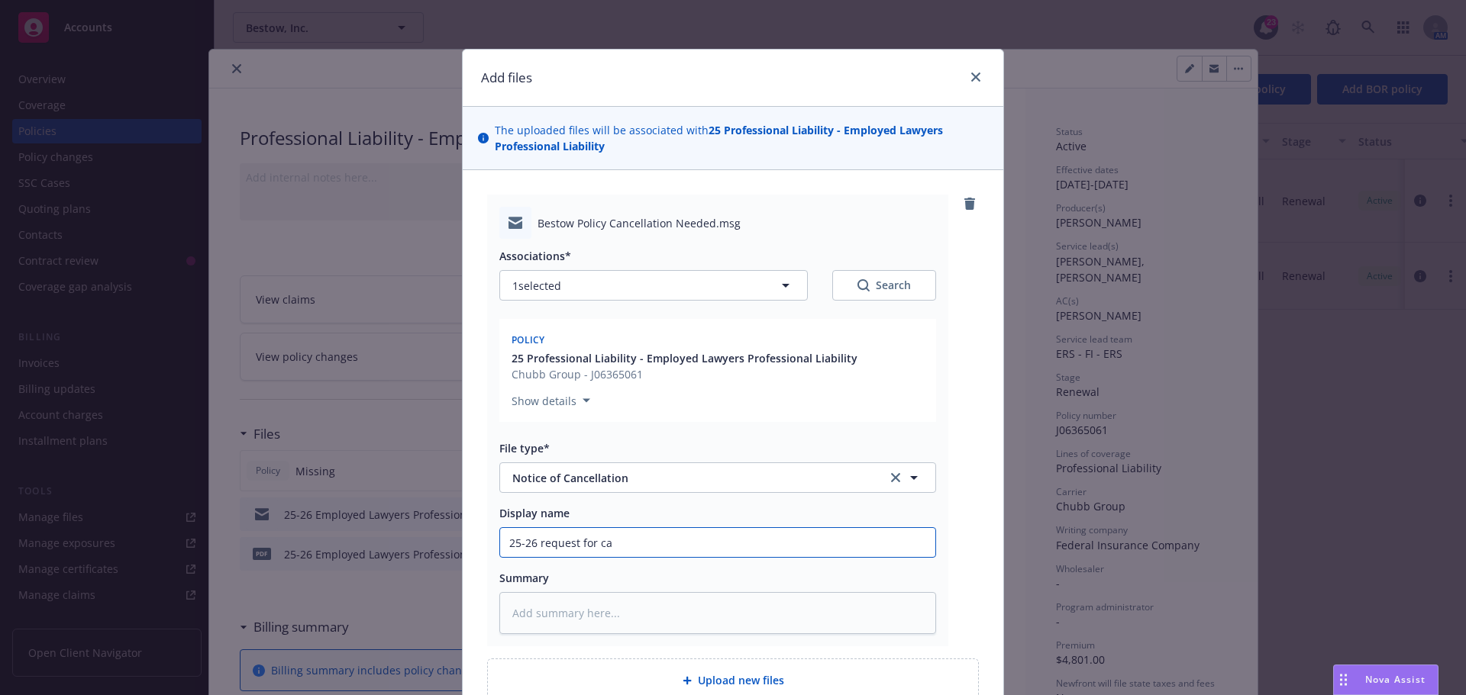
type textarea "x"
type input "25-26 request for can"
type textarea "x"
type input "25-26 request for canc"
type textarea "x"
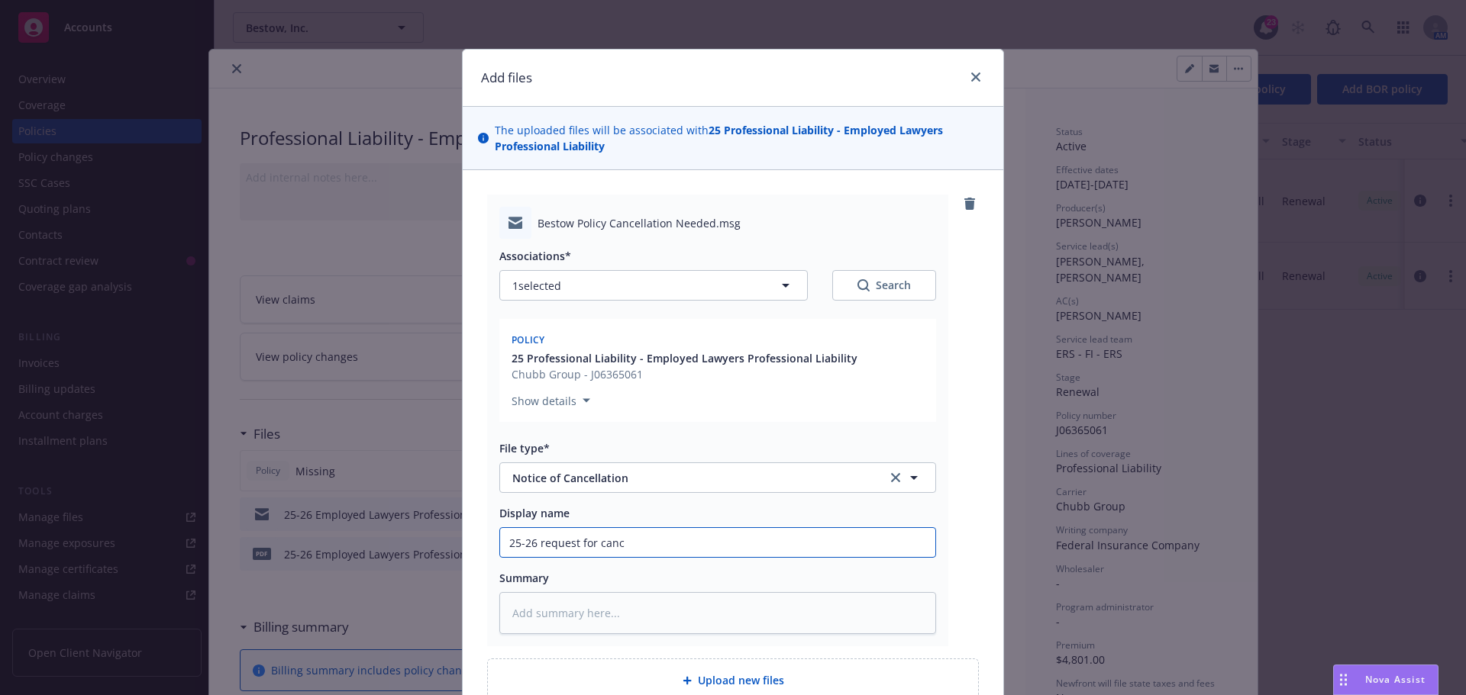
type input "25-26 request for cance"
type textarea "x"
type input "25-26 request for cancel"
type textarea "x"
type input "25-26 request for cancell"
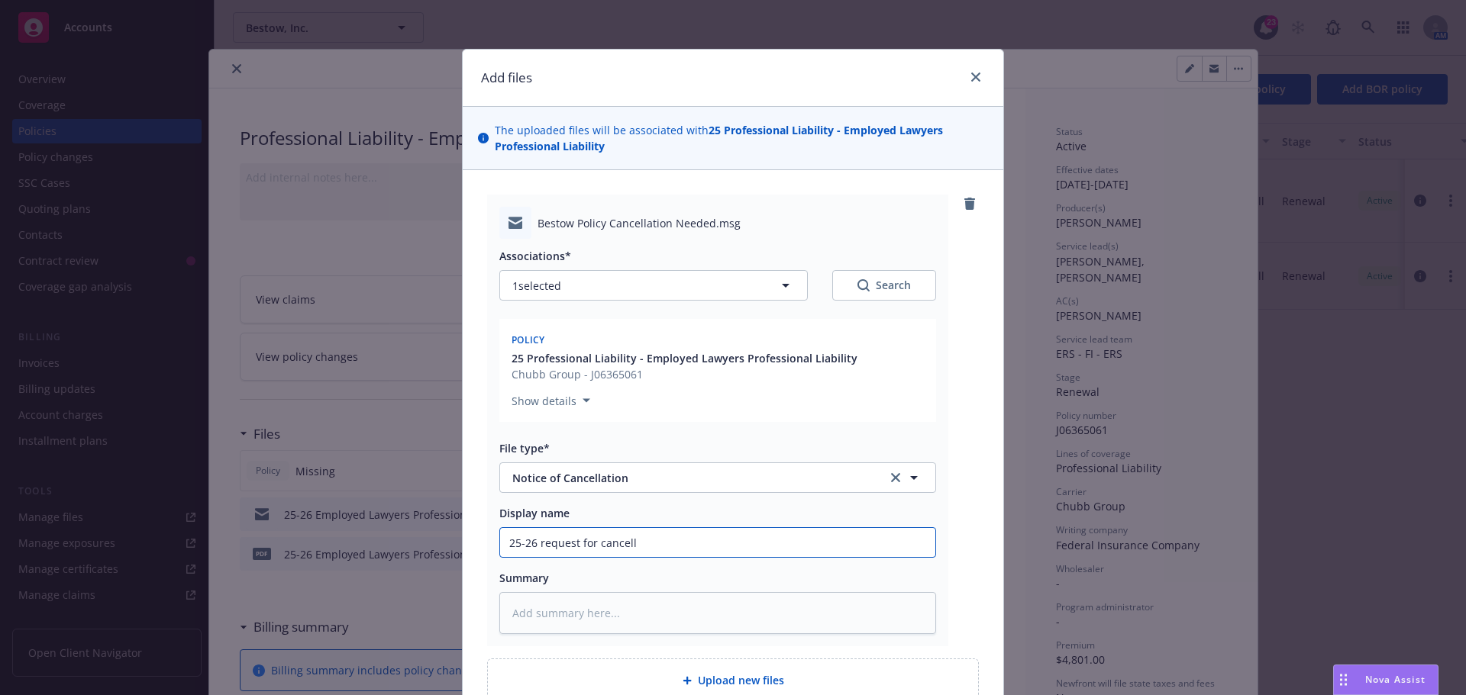
type textarea "x"
type input "25-26 request for cancella"
type textarea "x"
type input "25-26 request for cancellat"
type textarea "x"
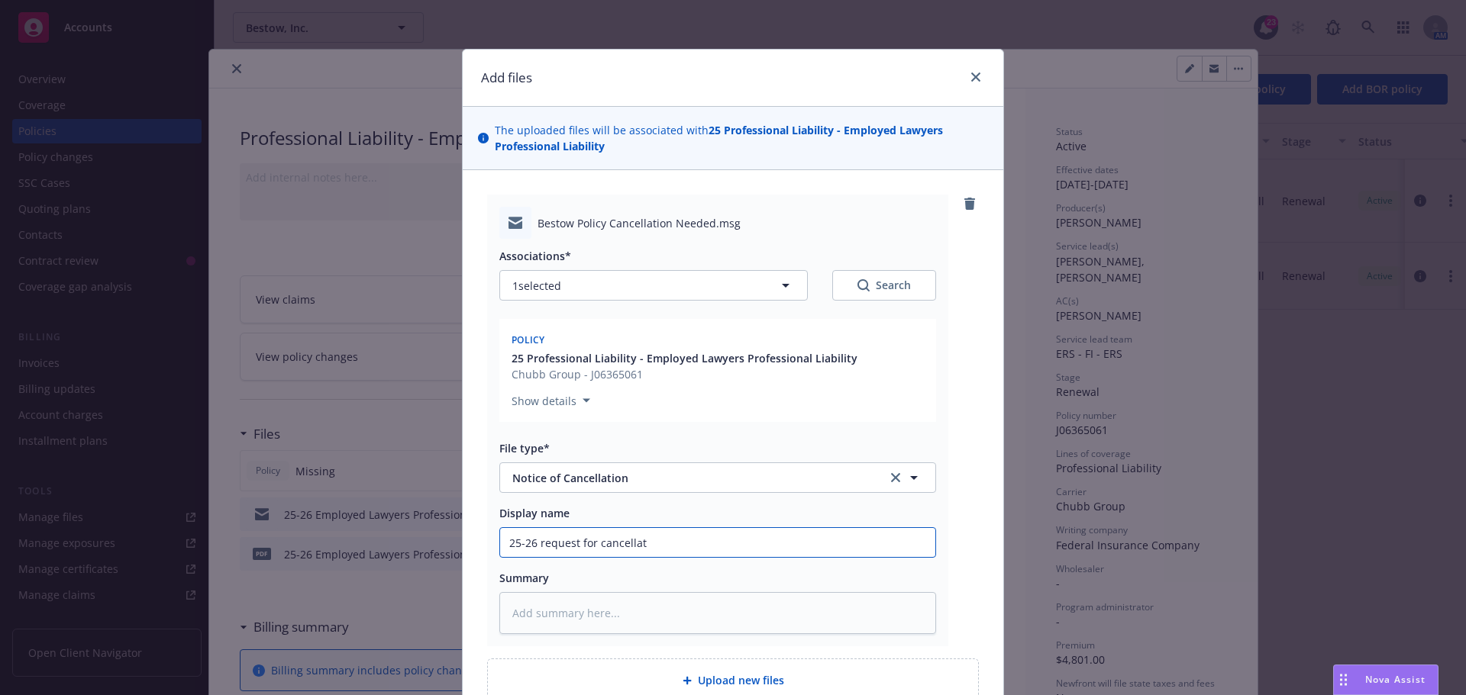
type input "25-26 request for cancellati"
type textarea "x"
type input "25-26 request for cancellatio"
type textarea "x"
type input "25-26 request for cancellation"
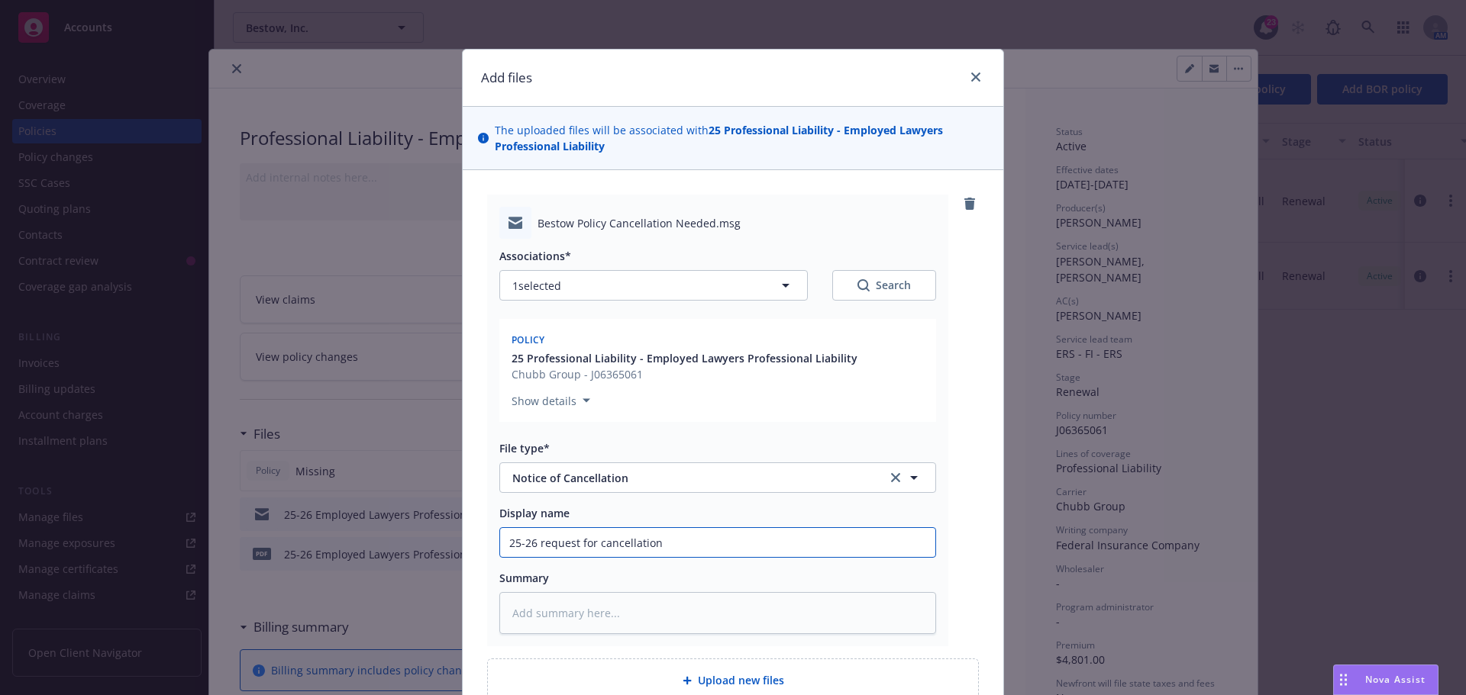
type textarea "x"
type input "25-26 request for cancellation e"
type textarea "x"
type input "25-26 request for cancellation ed"
type textarea "x"
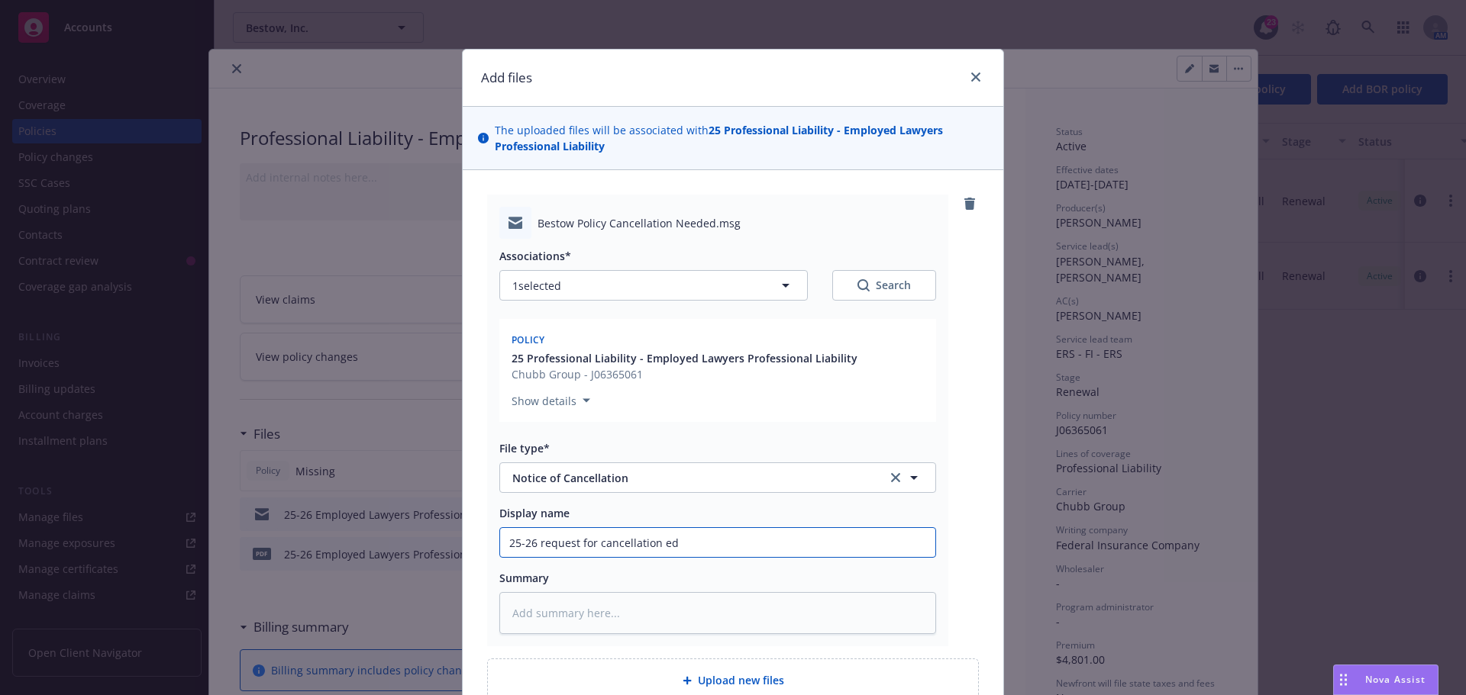
type input "25-26 request for cancellation edd"
type textarea "x"
type input "25-26 request for cancellation edde"
type textarea "x"
type input "25-26 request for cancellation edd"
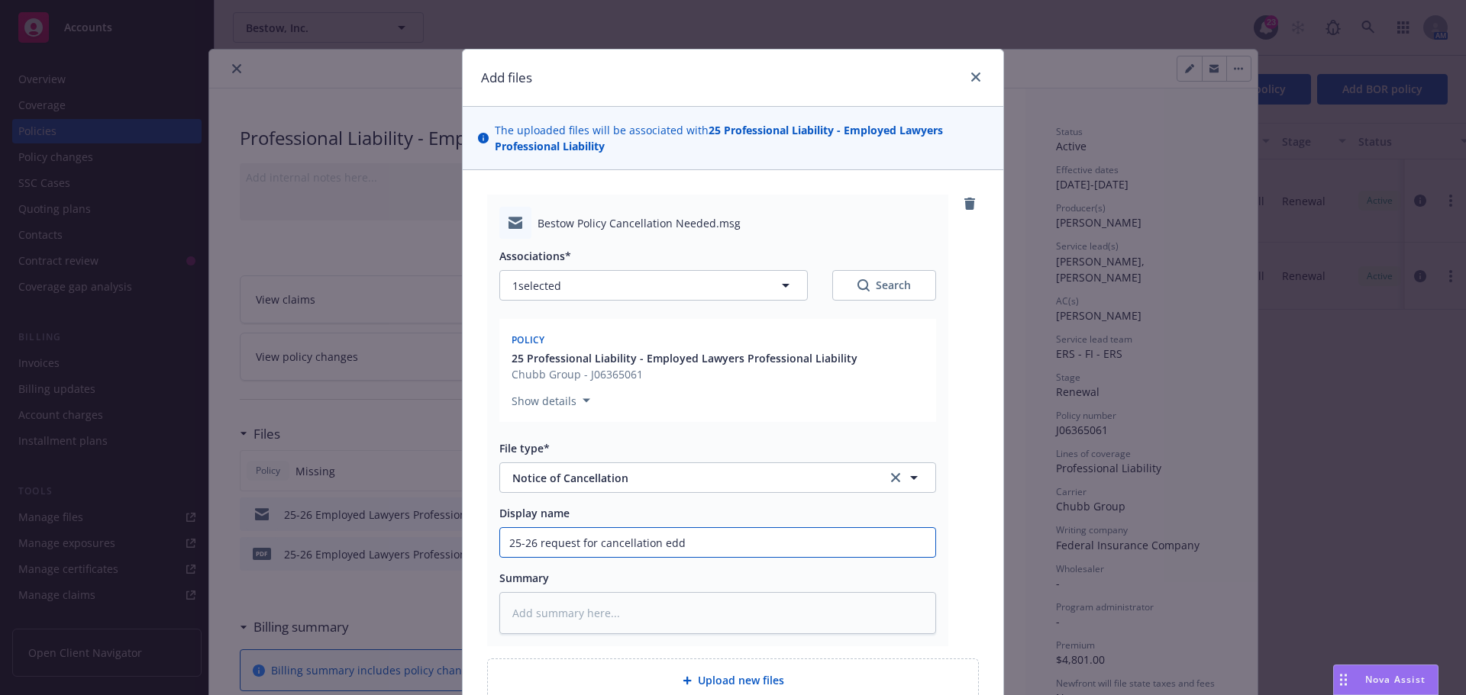
type textarea "x"
type input "25-26 request for cancellation ed"
type textarea "x"
type input "25-26 request for cancellation e"
type textarea "x"
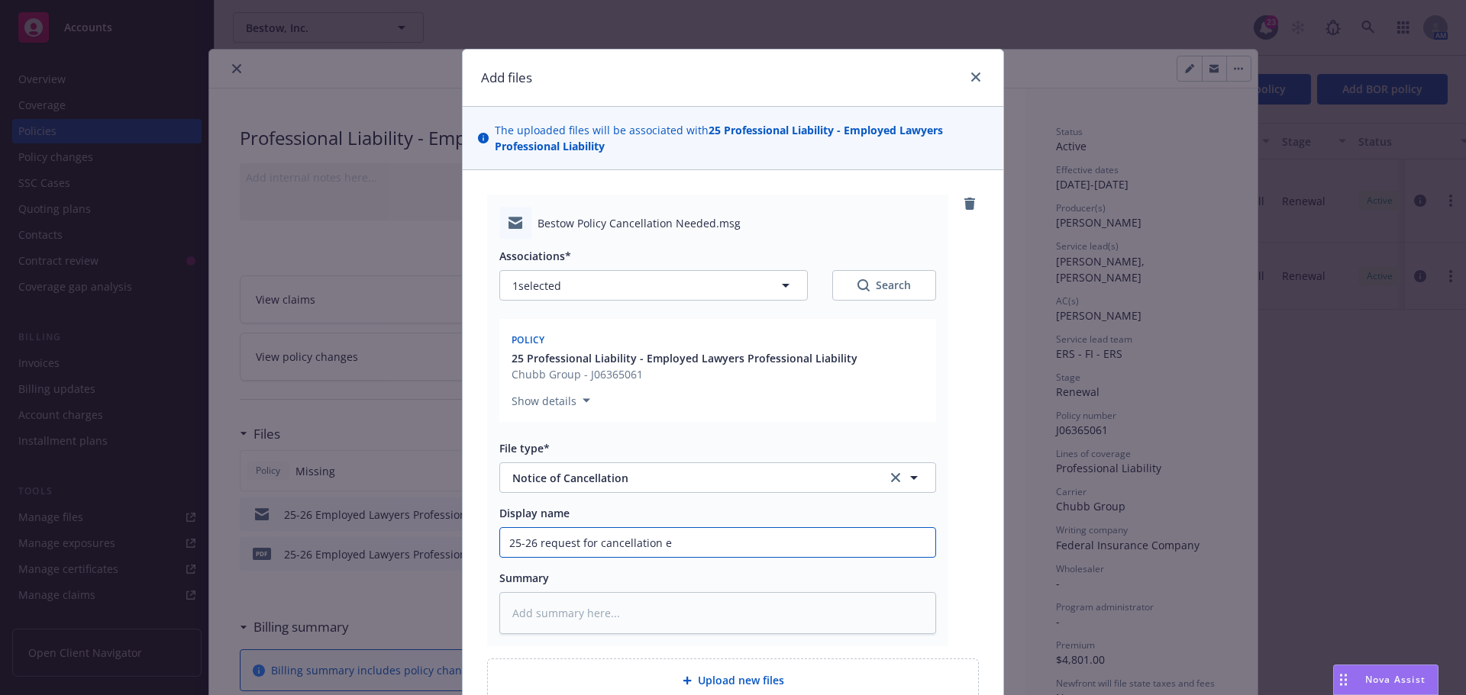
type input "25-26 request for cancellation ef"
type textarea "x"
type input "25-26 request for cancellation eff"
type textarea "x"
type input "25-26 request for cancellation effe"
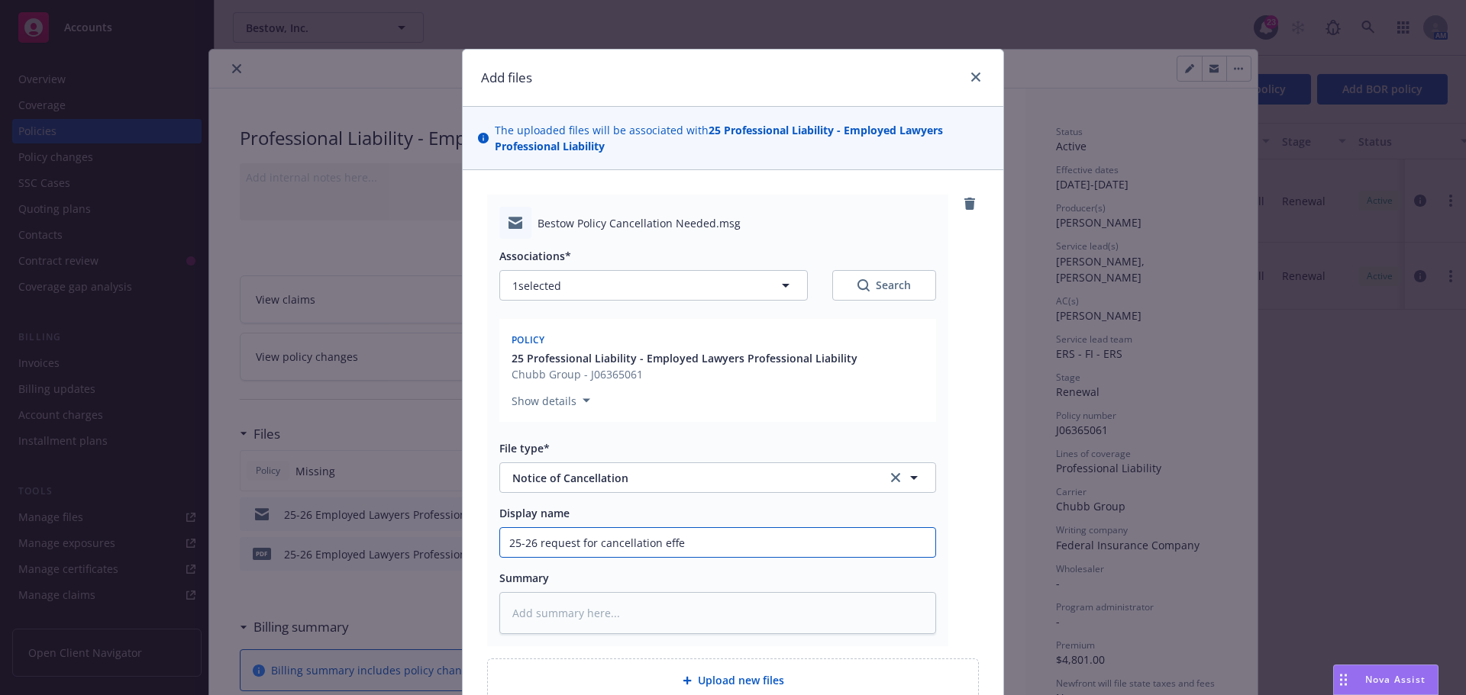
type textarea "x"
type input "25-26 request for cancellation effec"
type textarea "x"
type input "25-26 request for cancellation effect"
type textarea "x"
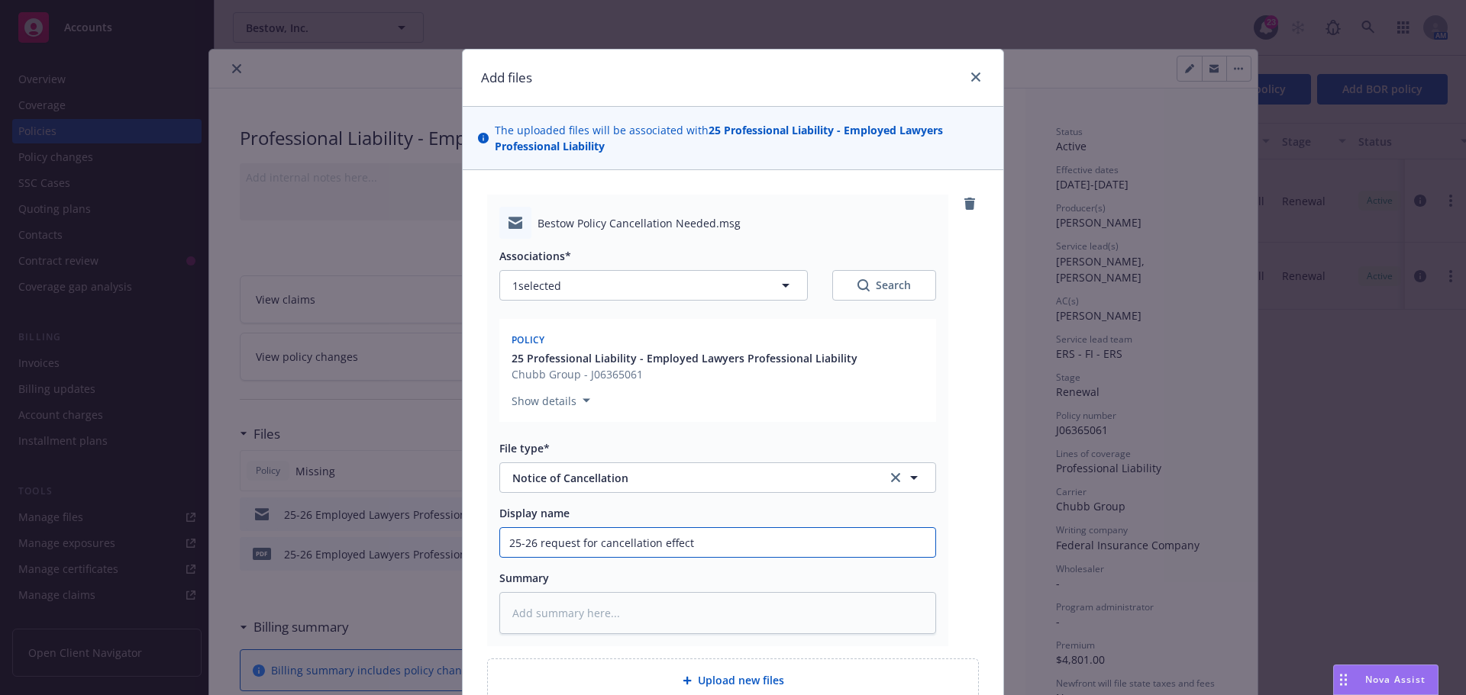
type input "25-26 request for cancellation effecti"
type textarea "x"
type input "25-26 request for cancellation effective"
type textarea "x"
type input "25-26 request for cancellation effective"
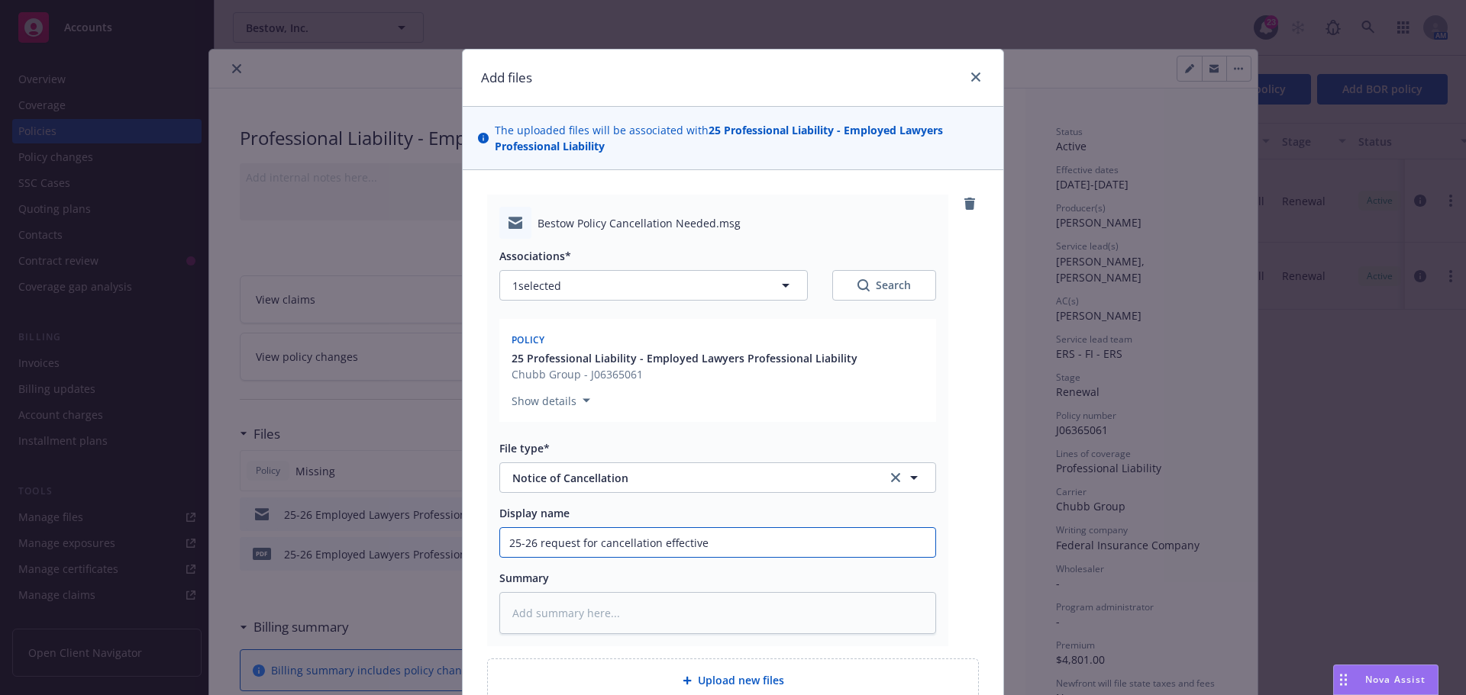
type textarea "x"
type input "25-26 request for cancellation effective 7"
type textarea "x"
type input "25-26 request for cancellation effective 7."
type textarea "x"
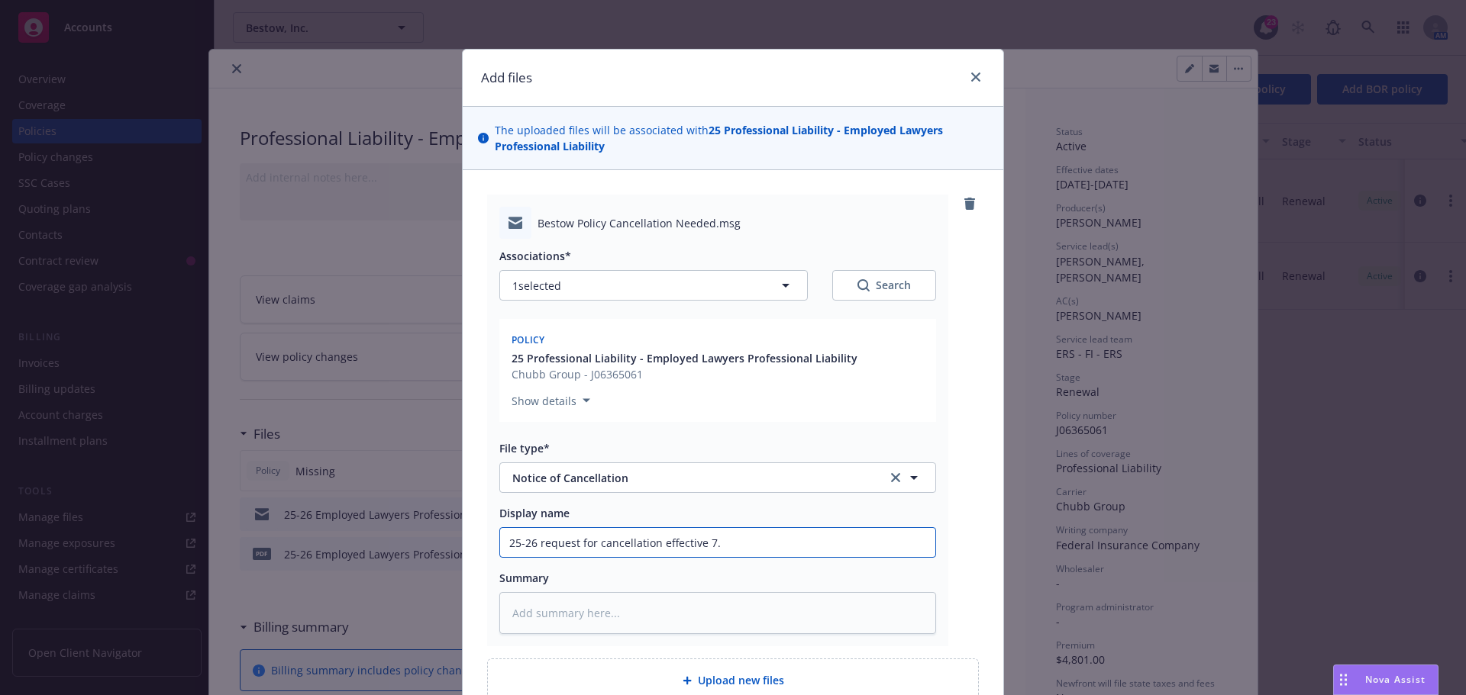
type input "25-26 request for cancellation effective 7.3"
type textarea "x"
type input "25-26 request for cancellation effective 7.31"
type textarea "x"
type input "25-26 request for cancellation effective 7.31."
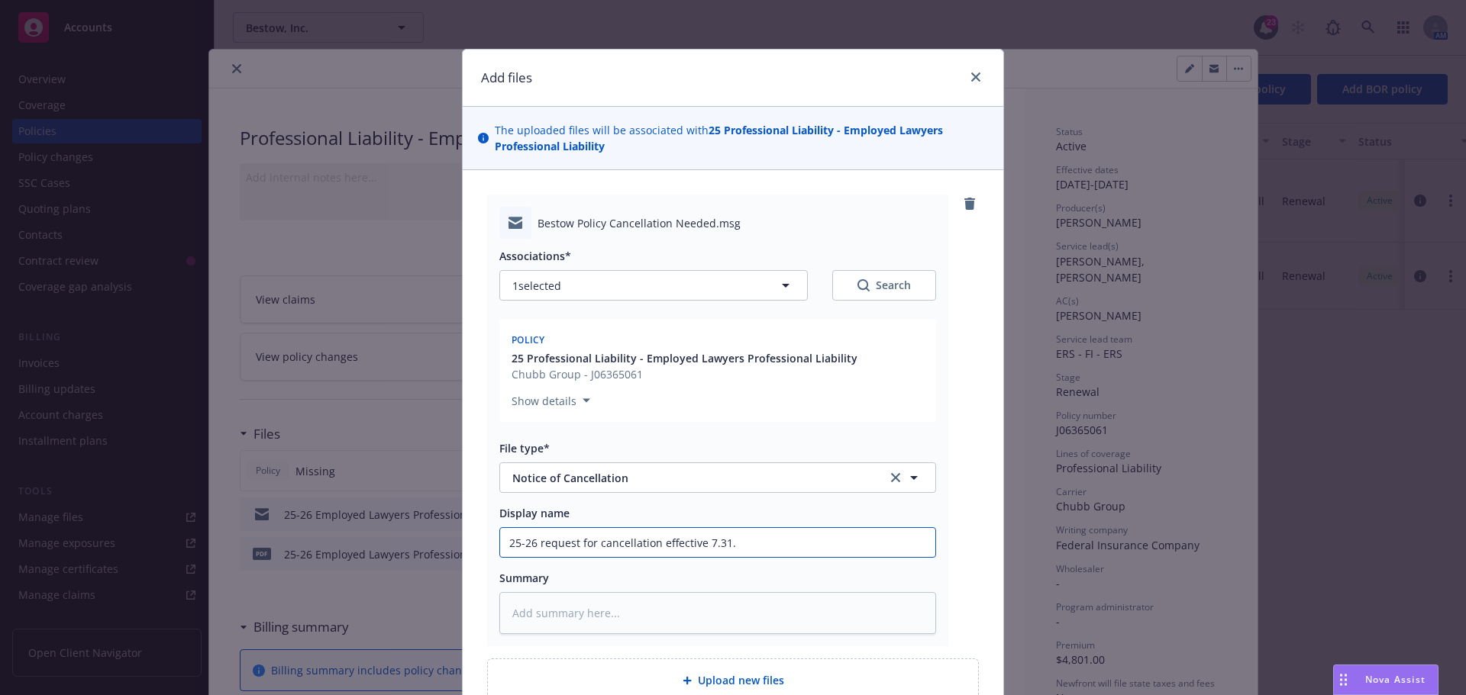
type textarea "x"
type input "25-26 request for cancellation effective 7.31.2"
type textarea "x"
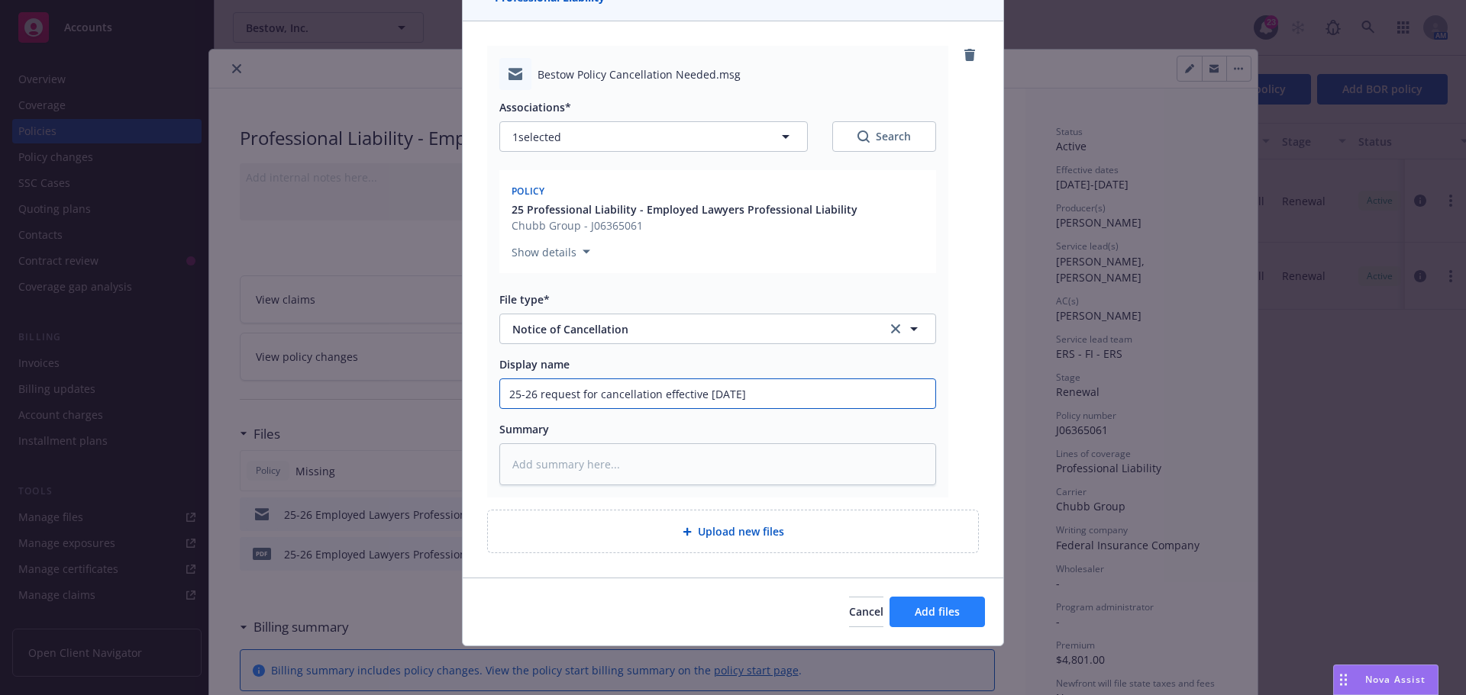
type input "25-26 request for cancellation effective 7.31.25"
click at [927, 604] on button "Add files" at bounding box center [936, 612] width 95 height 31
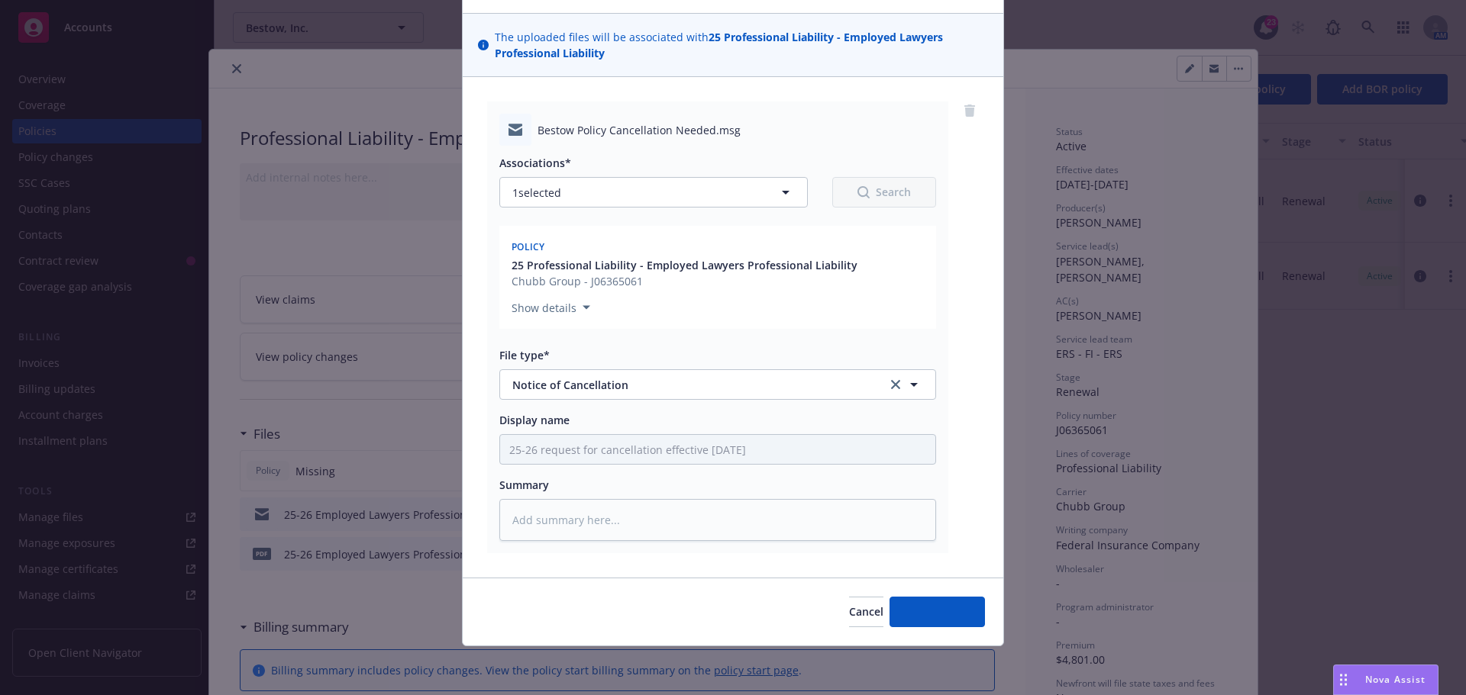
scroll to position [93, 0]
type textarea "x"
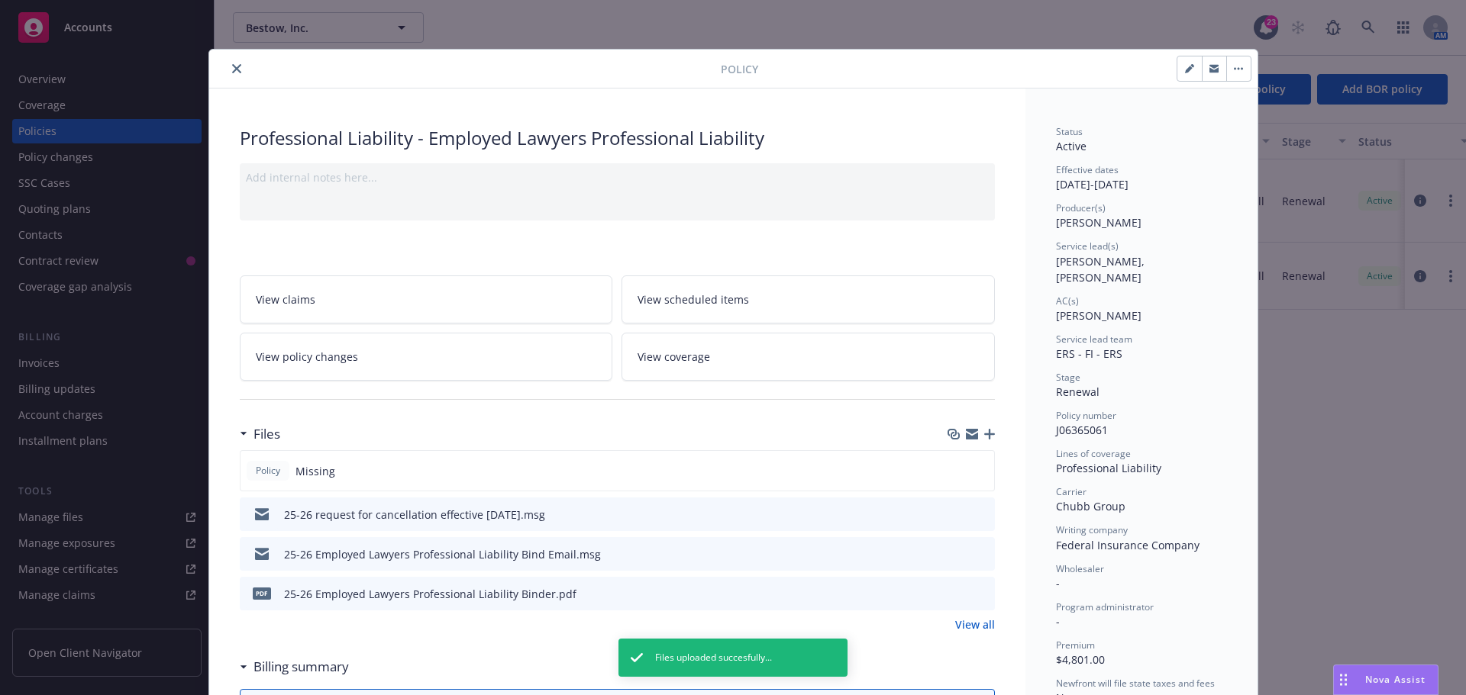
click at [232, 73] on icon "close" at bounding box center [236, 68] width 9 height 9
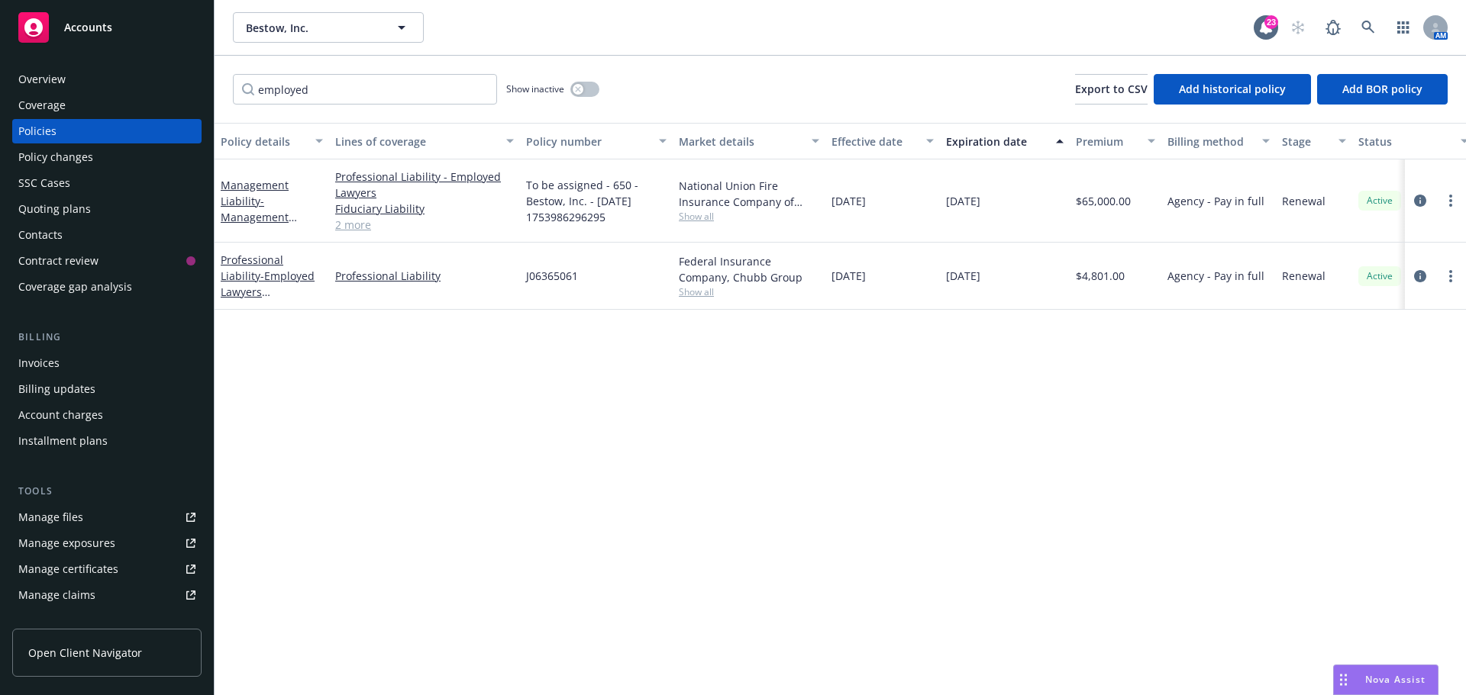
click at [923, 363] on div "Policy details Lines of coverage Policy number Market details Effective date Ex…" at bounding box center [839, 409] width 1251 height 573
drag, startPoint x: 773, startPoint y: 444, endPoint x: 534, endPoint y: 175, distance: 360.1
click at [773, 444] on div "Policy details Lines of coverage Policy number Market details Effective date Ex…" at bounding box center [839, 409] width 1251 height 573
click at [695, 58] on div "employed Show inactive Export to CSV Add historical policy Add BOR policy" at bounding box center [839, 89] width 1251 height 67
click at [840, 56] on div "employed Show inactive Export to CSV Add historical policy Add BOR policy" at bounding box center [839, 89] width 1251 height 67
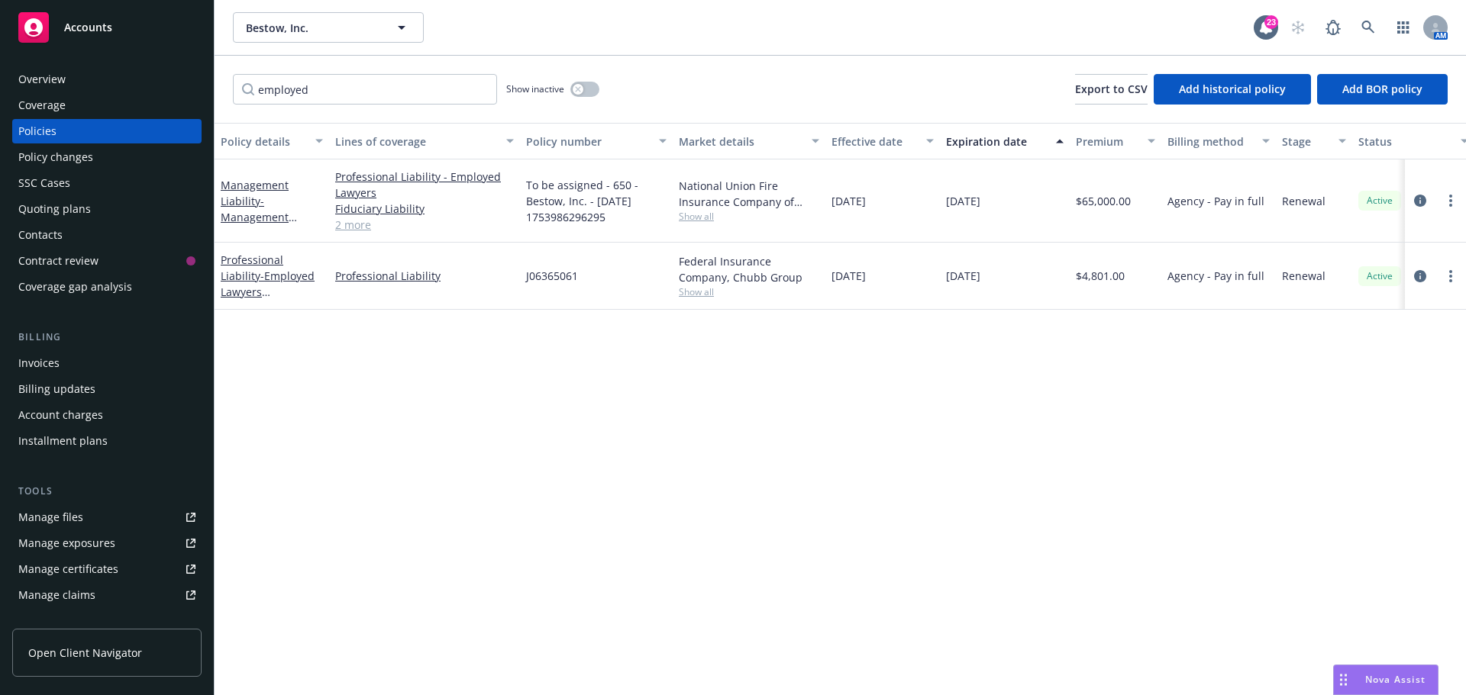
click at [785, 97] on div "employed Show inactive Export to CSV Add historical policy Add BOR policy" at bounding box center [839, 89] width 1251 height 67
click at [1366, 20] on link at bounding box center [1368, 27] width 31 height 31
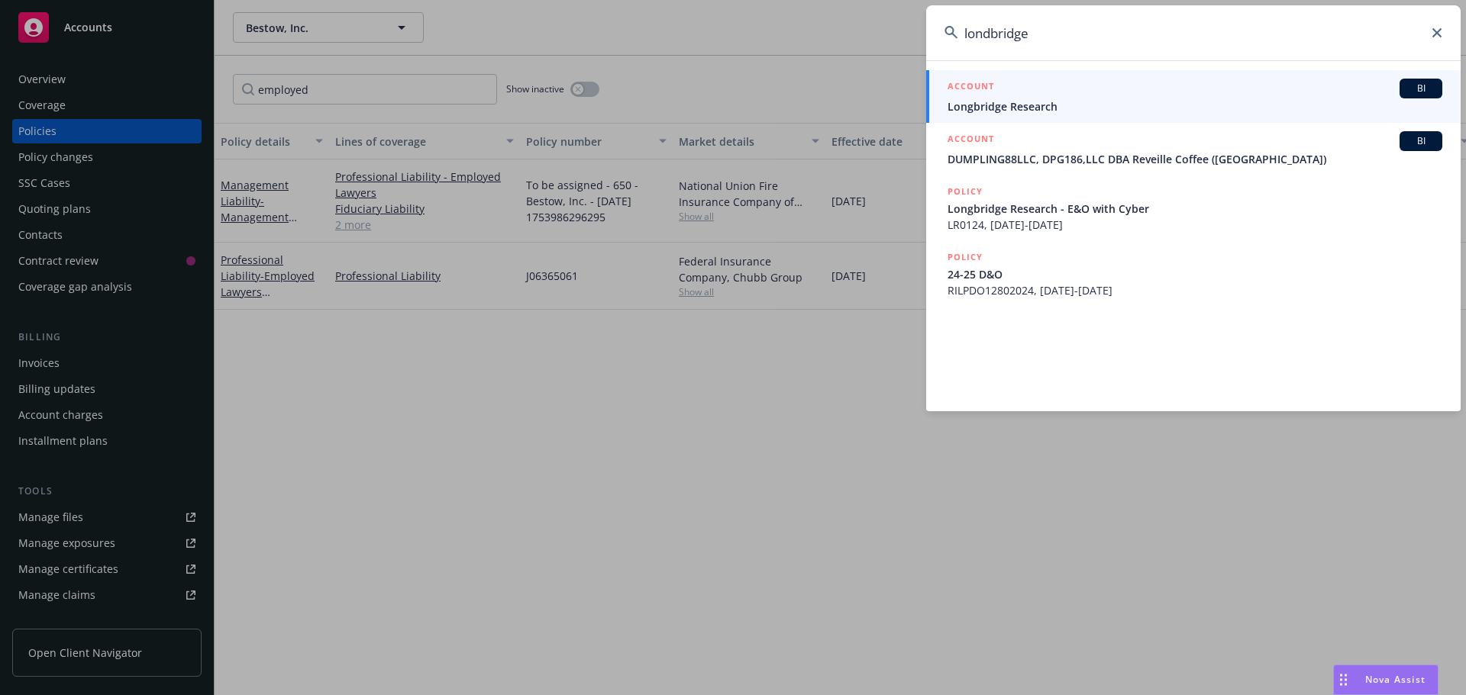
type input "londbridge"
click at [1432, 90] on span "BI" at bounding box center [1420, 89] width 31 height 14
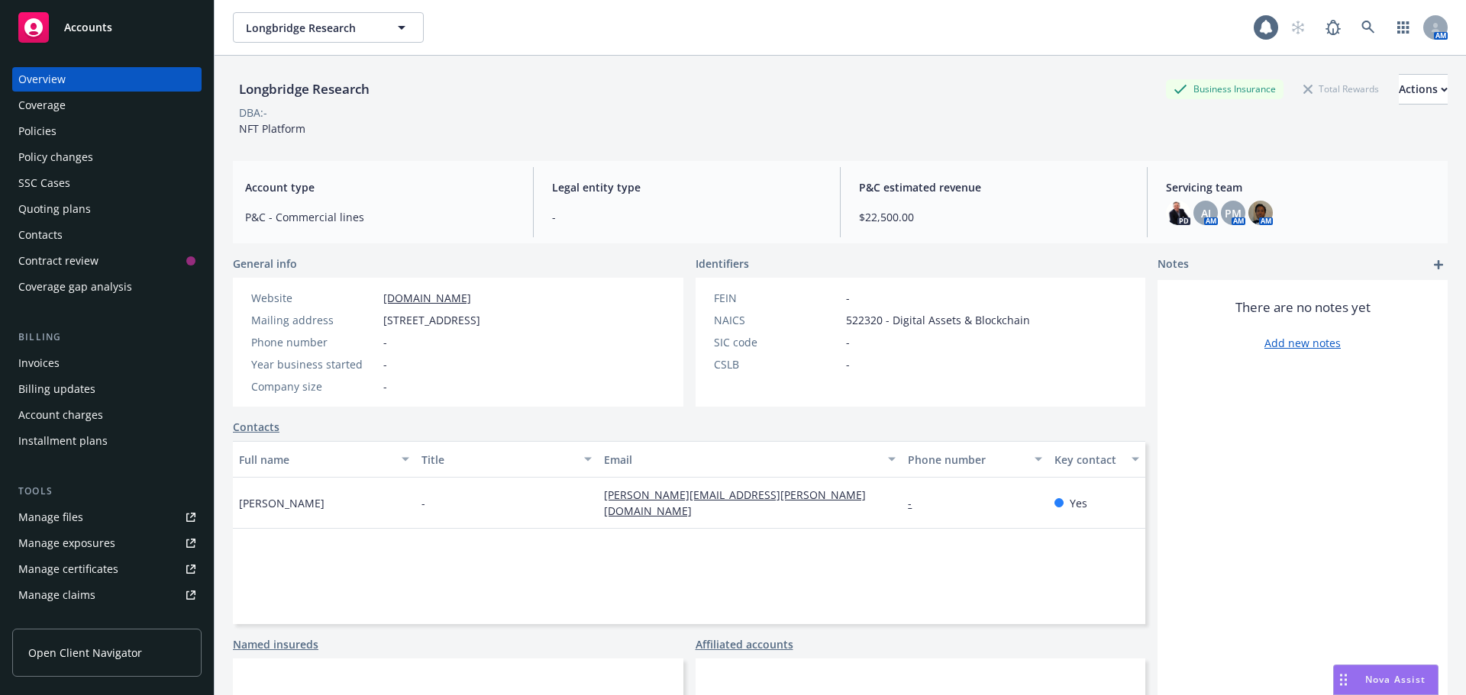
click at [660, 73] on div "Longbridge Research Business Insurance Total Rewards Actions DBA: - NFT Platform" at bounding box center [840, 102] width 1214 height 93
click at [79, 131] on div "Policies" at bounding box center [106, 131] width 177 height 24
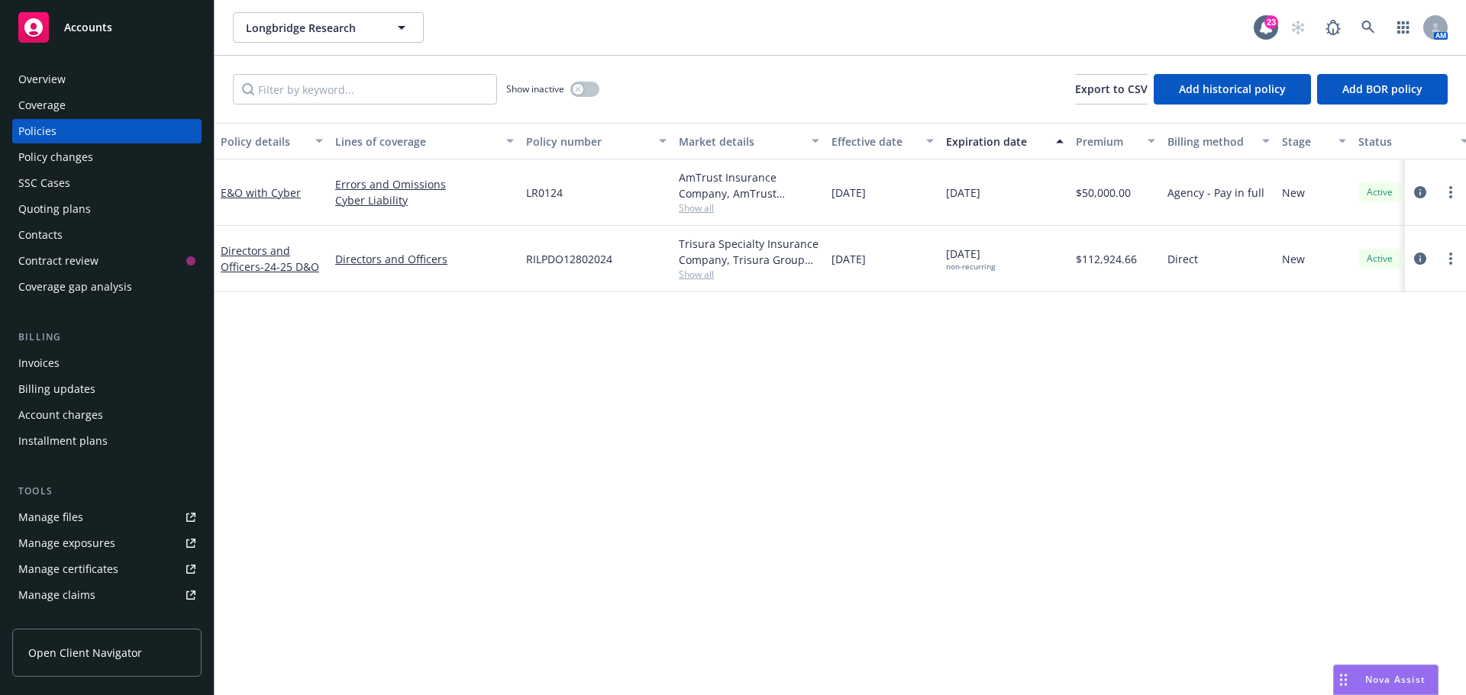
click at [597, 440] on div "Policy details Lines of coverage Policy number Market details Effective date Ex…" at bounding box center [839, 409] width 1251 height 573
click at [1382, 20] on span at bounding box center [1368, 27] width 31 height 31
click at [1363, 20] on link at bounding box center [1368, 27] width 31 height 31
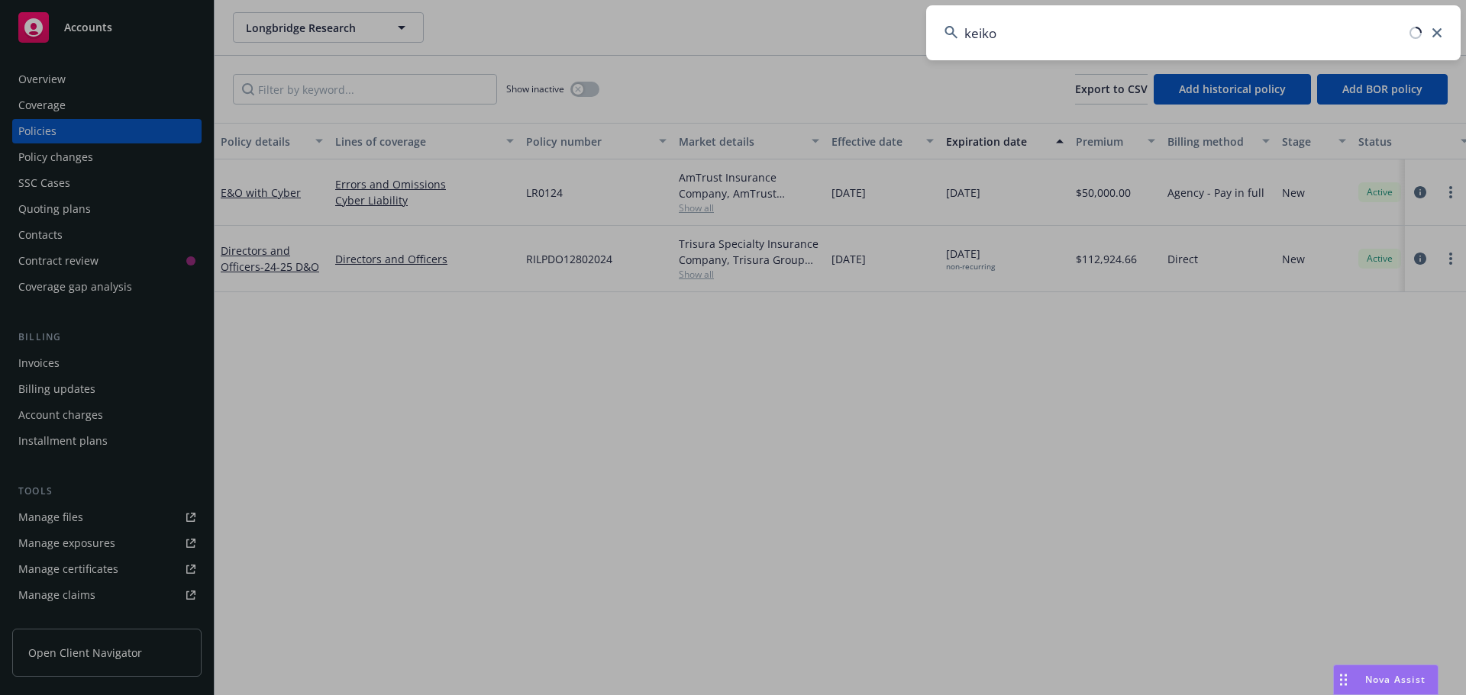
type input "keiko"
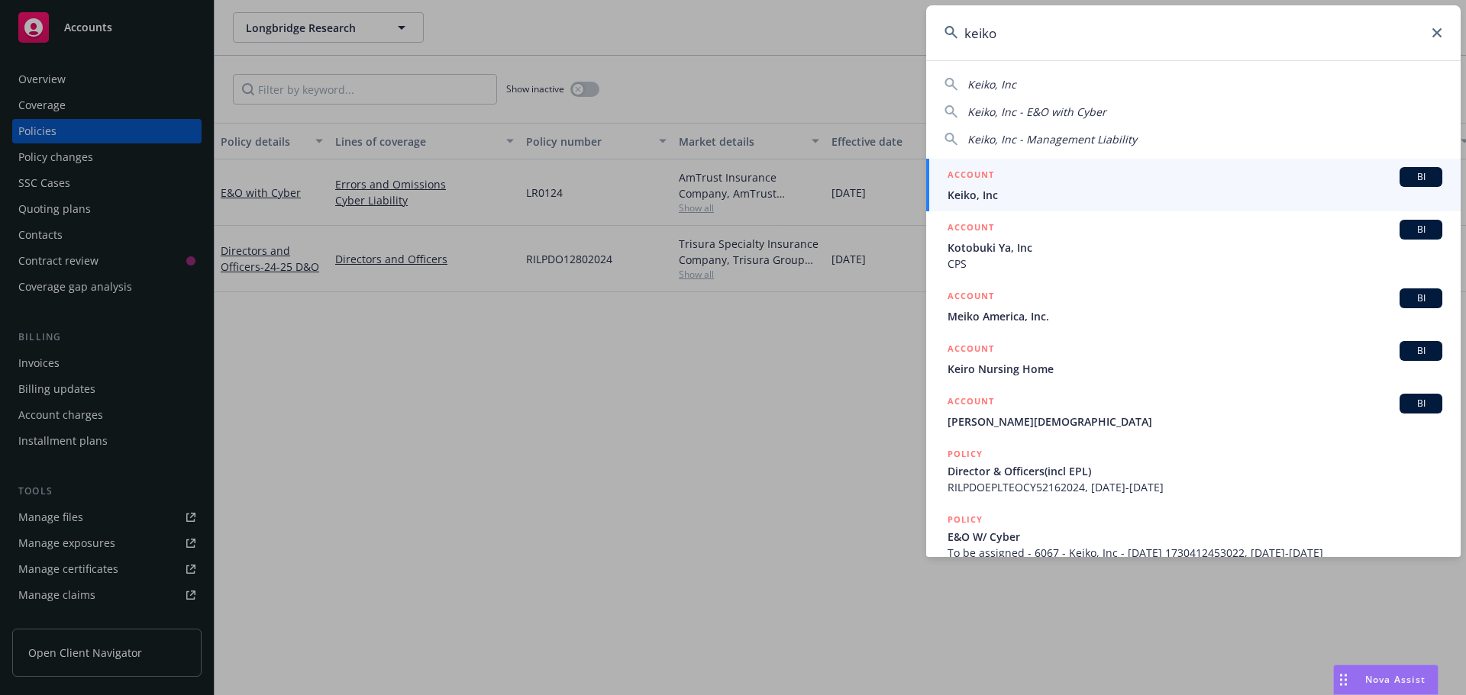
click at [1387, 162] on link "ACCOUNT BI Keiko, Inc" at bounding box center [1193, 185] width 534 height 53
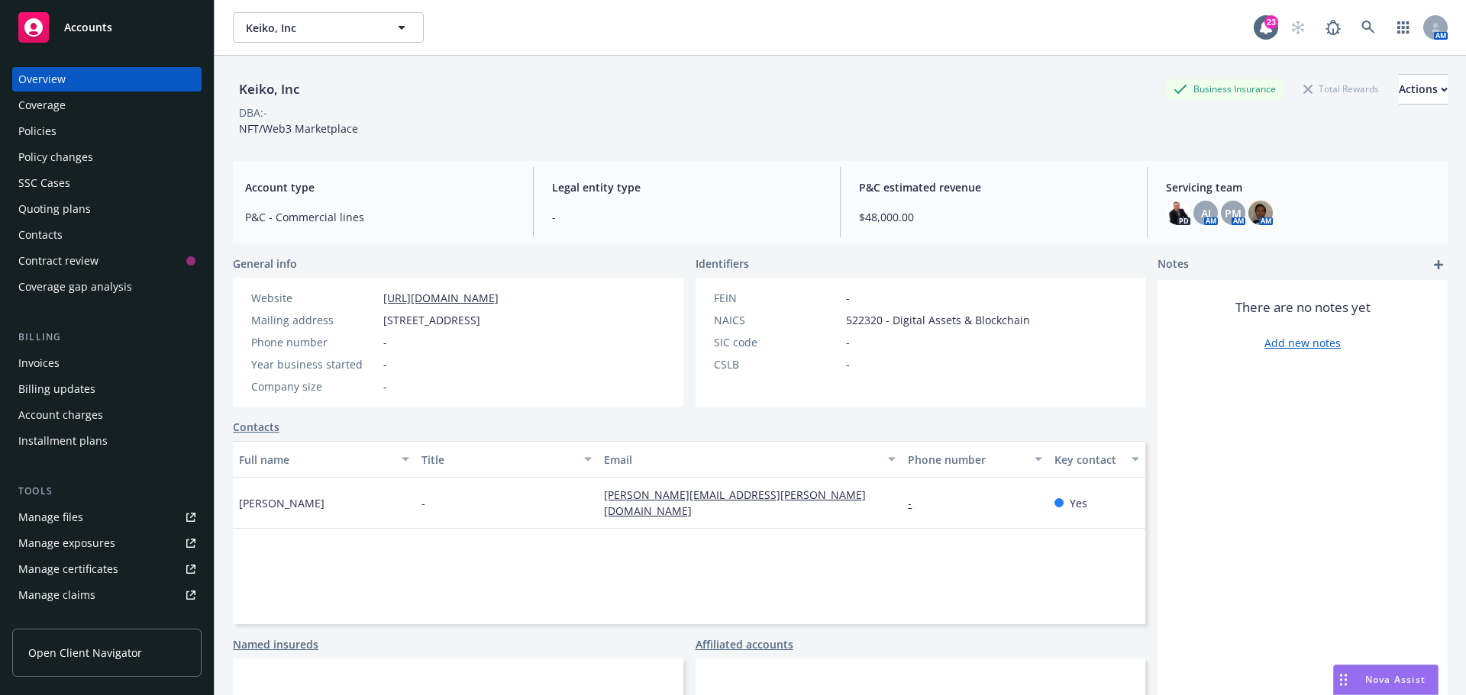
click at [566, 107] on div "DBA: -" at bounding box center [840, 113] width 1214 height 16
click at [86, 122] on div "Policies" at bounding box center [106, 131] width 177 height 24
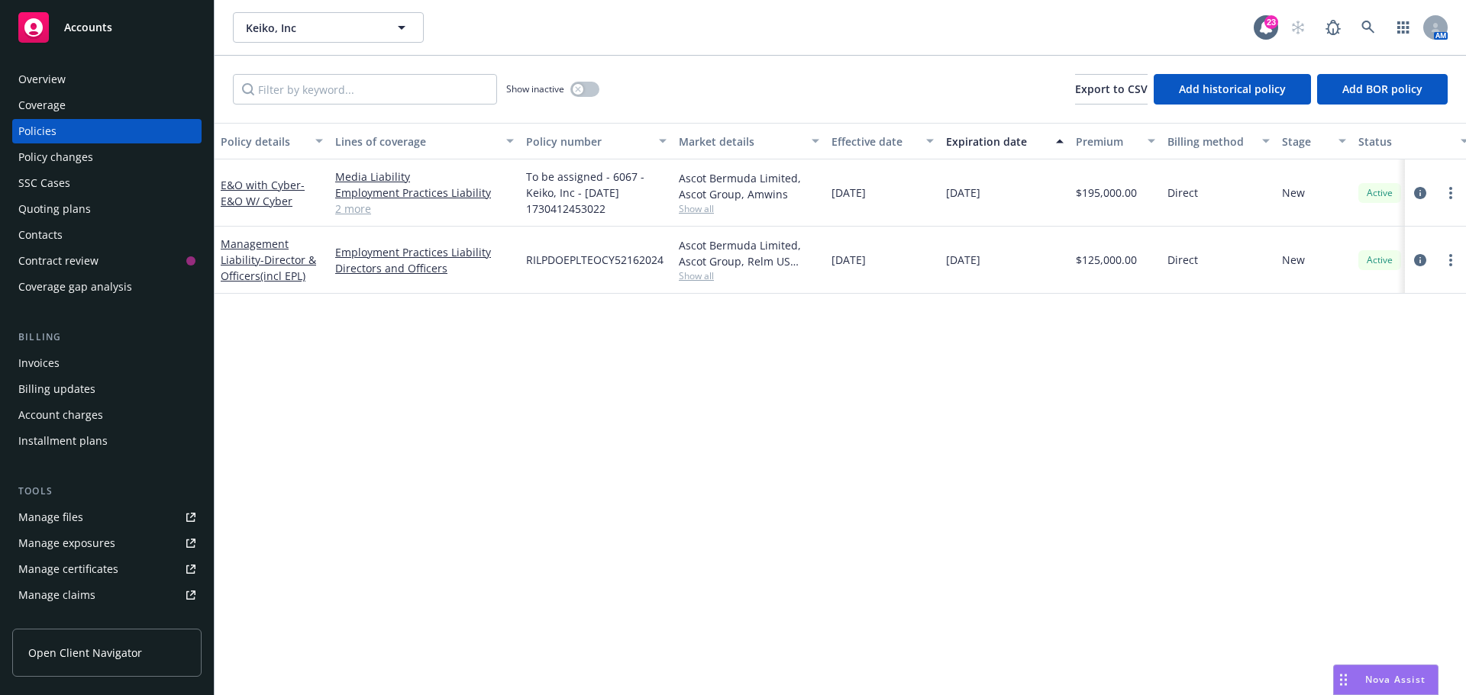
click at [502, 396] on div "Policy details Lines of coverage Policy number Market details Effective date Ex…" at bounding box center [839, 409] width 1251 height 573
drag, startPoint x: 502, startPoint y: 396, endPoint x: 435, endPoint y: 483, distance: 109.5
click at [435, 483] on div "Policy details Lines of coverage Policy number Market details Effective date Ex…" at bounding box center [839, 409] width 1251 height 573
click at [540, 541] on div "Policy details Lines of coverage Policy number Market details Effective date Ex…" at bounding box center [839, 409] width 1251 height 573
drag, startPoint x: 522, startPoint y: 527, endPoint x: 605, endPoint y: 406, distance: 146.1
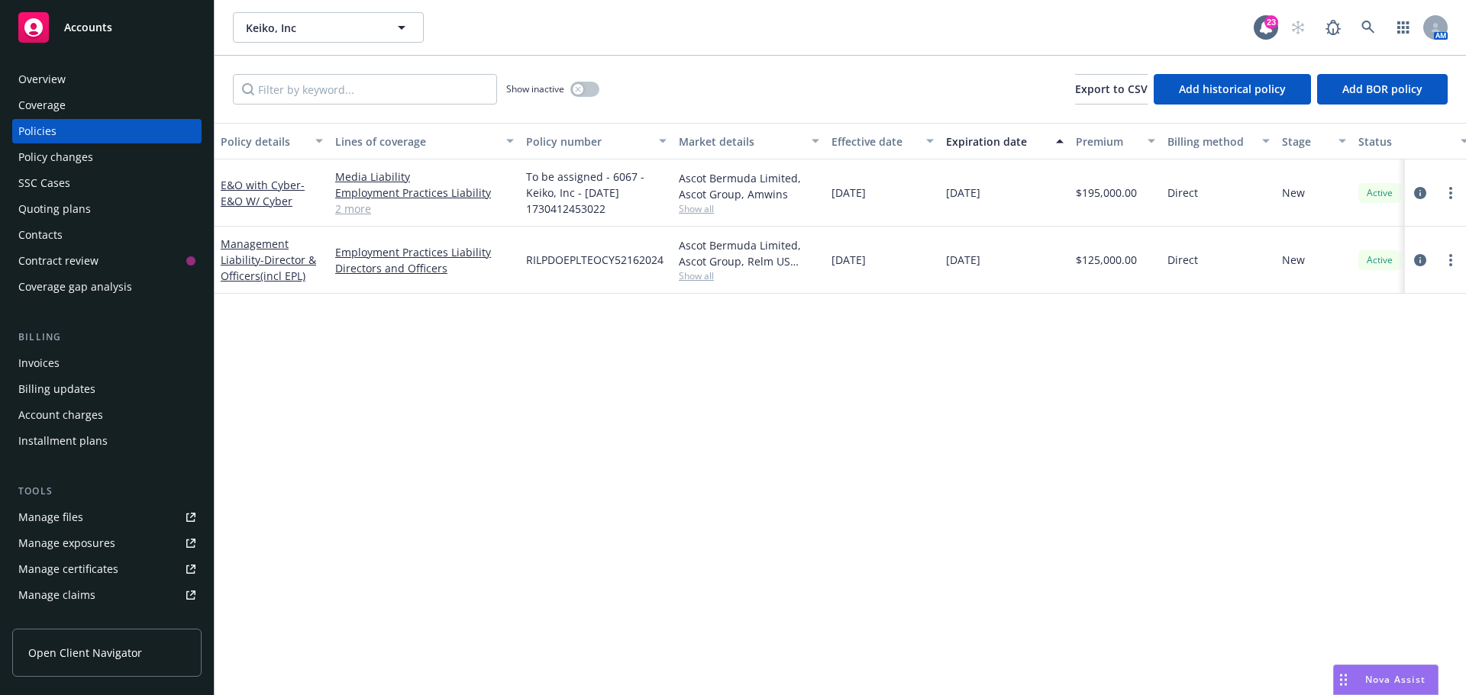
click at [517, 522] on div "Policy details Lines of coverage Policy number Market details Effective date Ex…" at bounding box center [839, 409] width 1251 height 573
click at [720, 93] on div "Show inactive Export to CSV Add historical policy Add BOR policy" at bounding box center [839, 89] width 1251 height 67
click at [695, 97] on div "Show inactive Export to CSV Add historical policy Add BOR policy" at bounding box center [839, 89] width 1251 height 67
click at [722, 95] on div "Show inactive Export to CSV Add historical policy Add BOR policy" at bounding box center [839, 89] width 1251 height 67
